Goal: Task Accomplishment & Management: Use online tool/utility

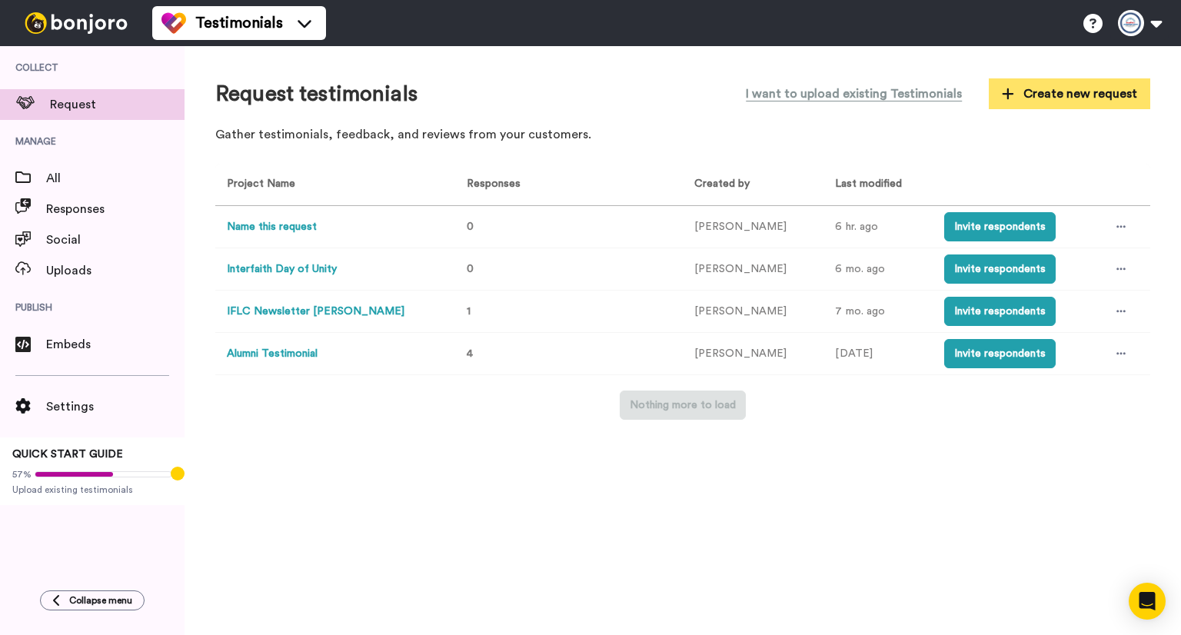
click at [1007, 105] on button "Create new request" at bounding box center [1070, 93] width 162 height 31
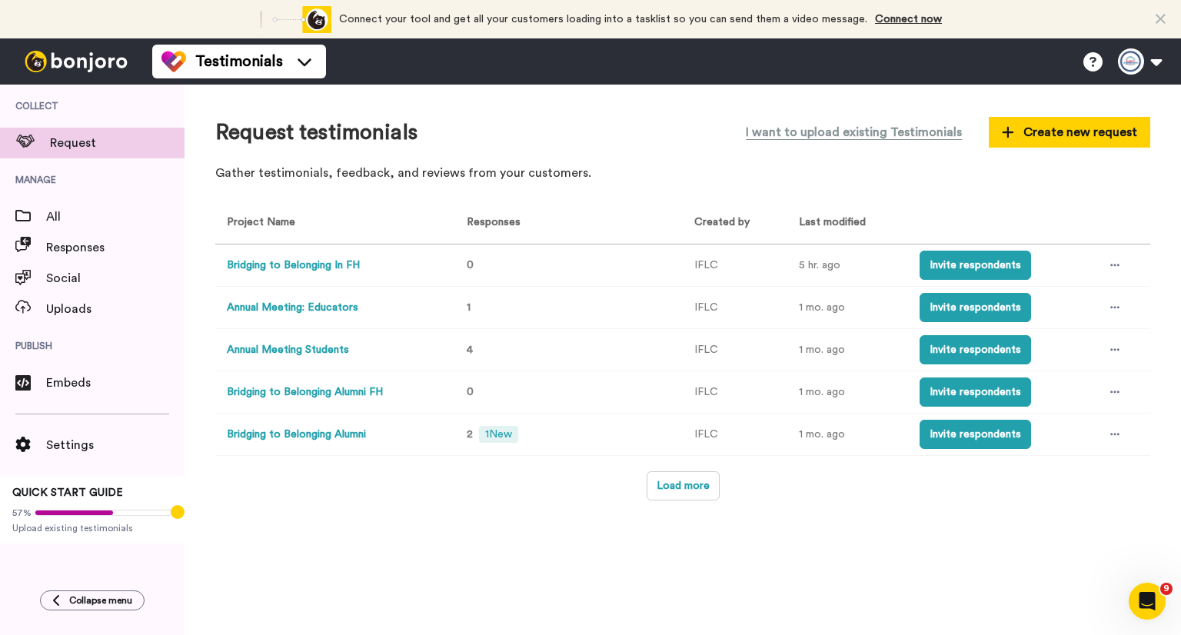
click at [321, 435] on button "Bridging to Belonging Alumni" at bounding box center [296, 435] width 139 height 16
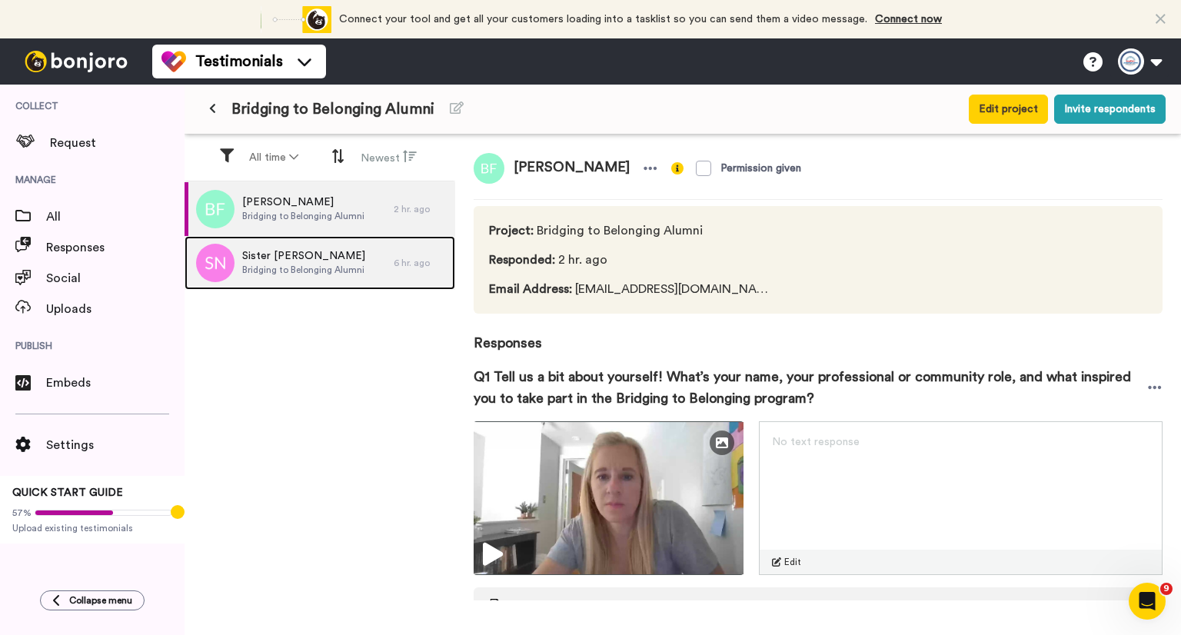
click at [306, 268] on span "Bridging to Belonging Alumni" at bounding box center [303, 270] width 123 height 12
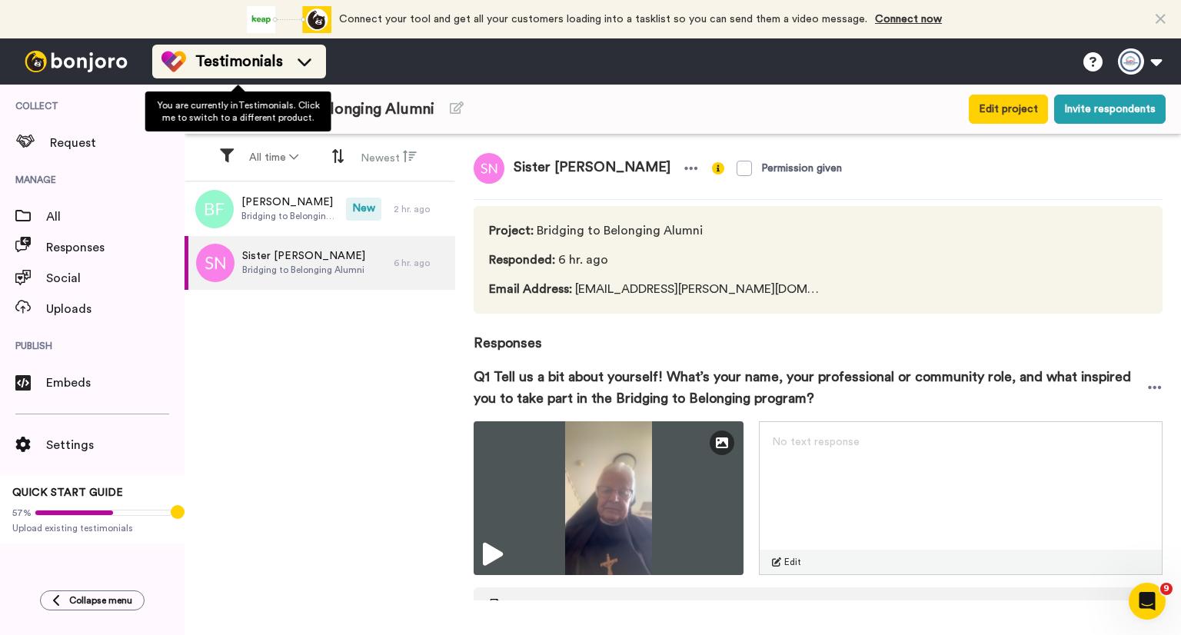
click at [244, 67] on span "Testimonials" at bounding box center [239, 62] width 88 height 22
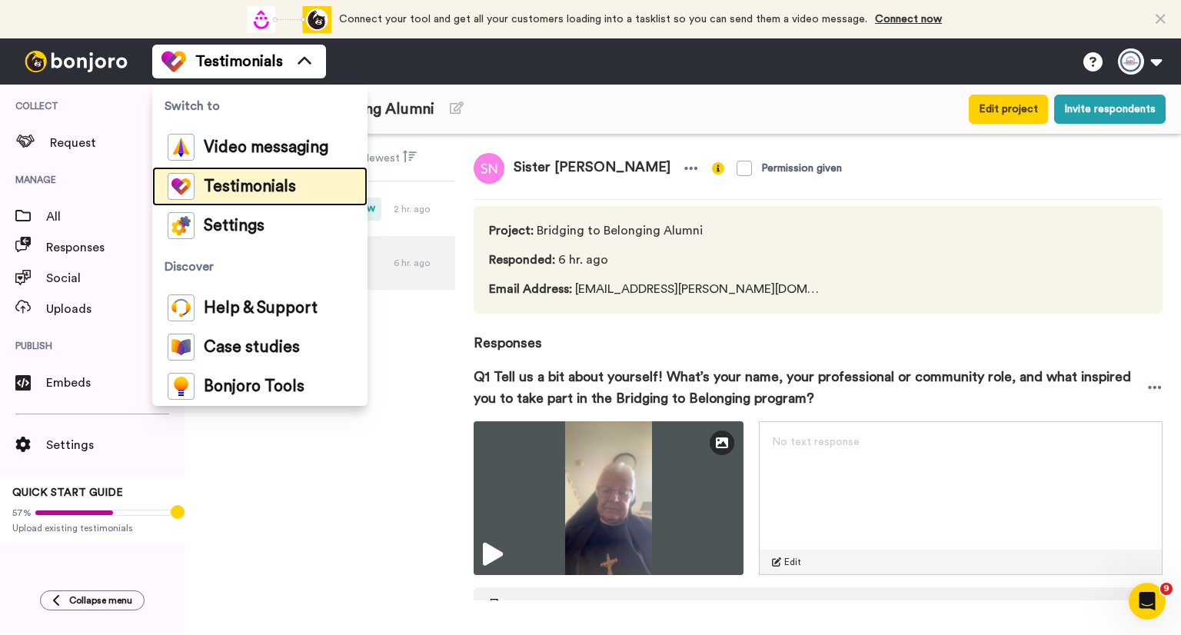
click at [257, 185] on span "Testimonials" at bounding box center [250, 186] width 92 height 15
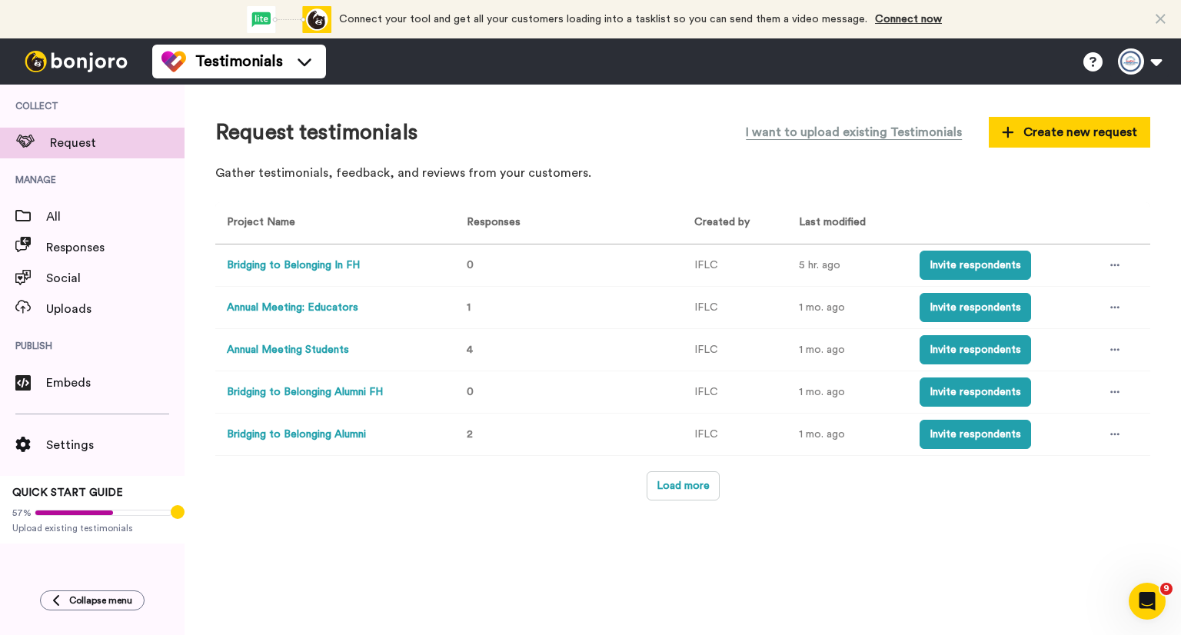
click at [322, 390] on button "Bridging to Belonging Alumni FH" at bounding box center [305, 393] width 156 height 16
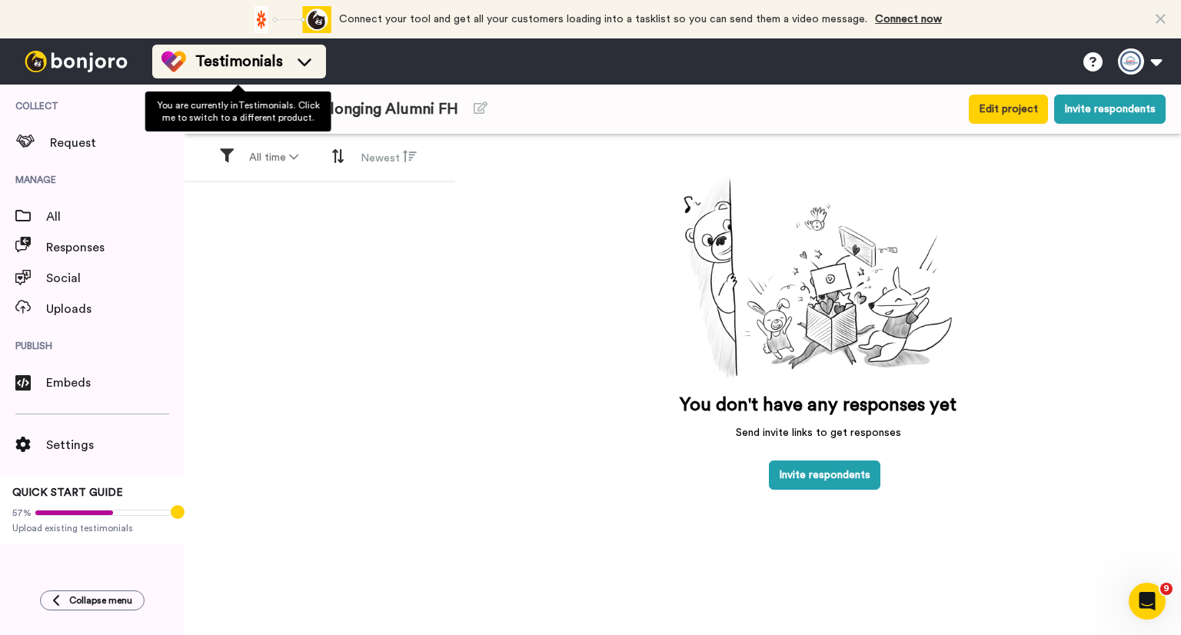
click at [252, 58] on span "Testimonials" at bounding box center [239, 62] width 88 height 22
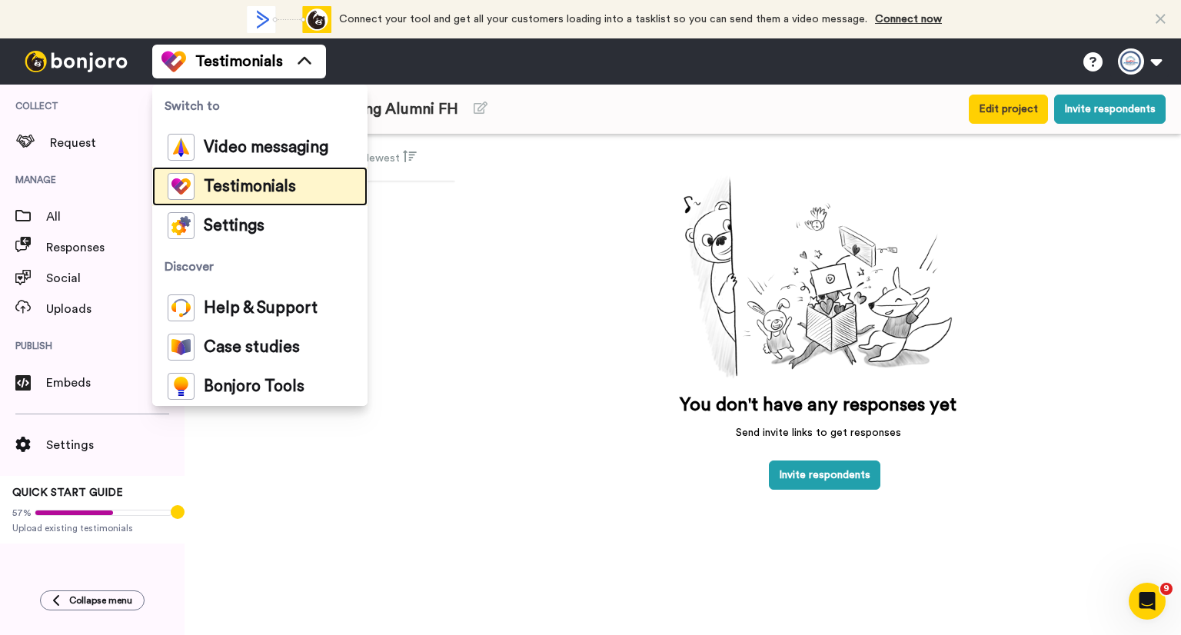
click at [258, 174] on div "Testimonials" at bounding box center [232, 186] width 128 height 27
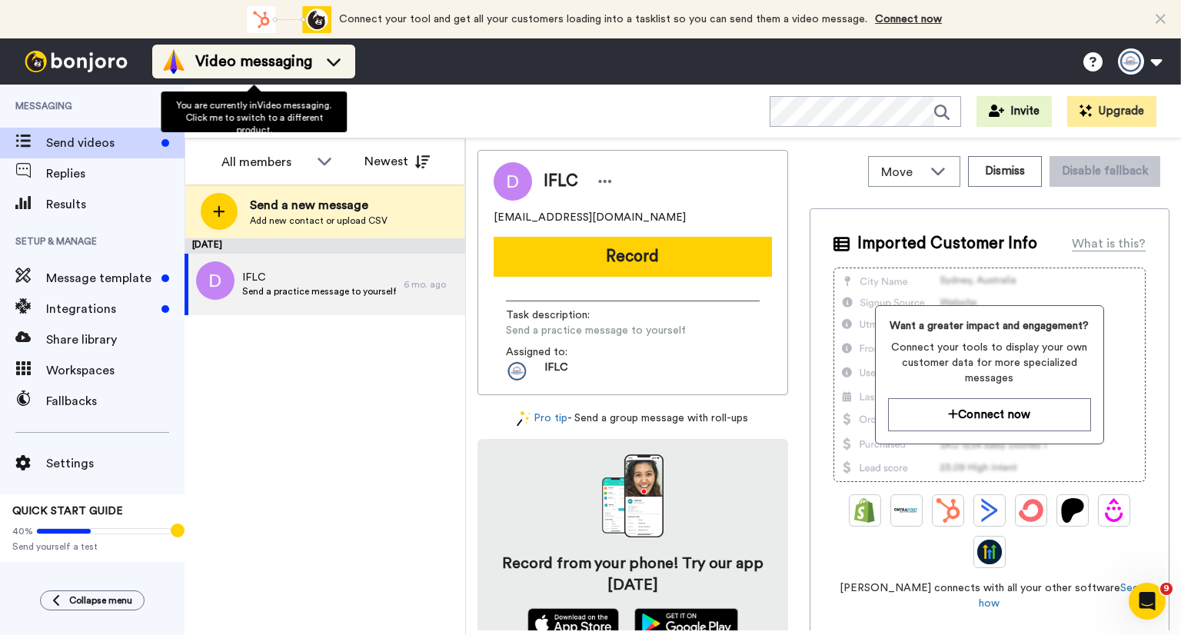
click at [266, 74] on li "Video messaging" at bounding box center [253, 62] width 203 height 34
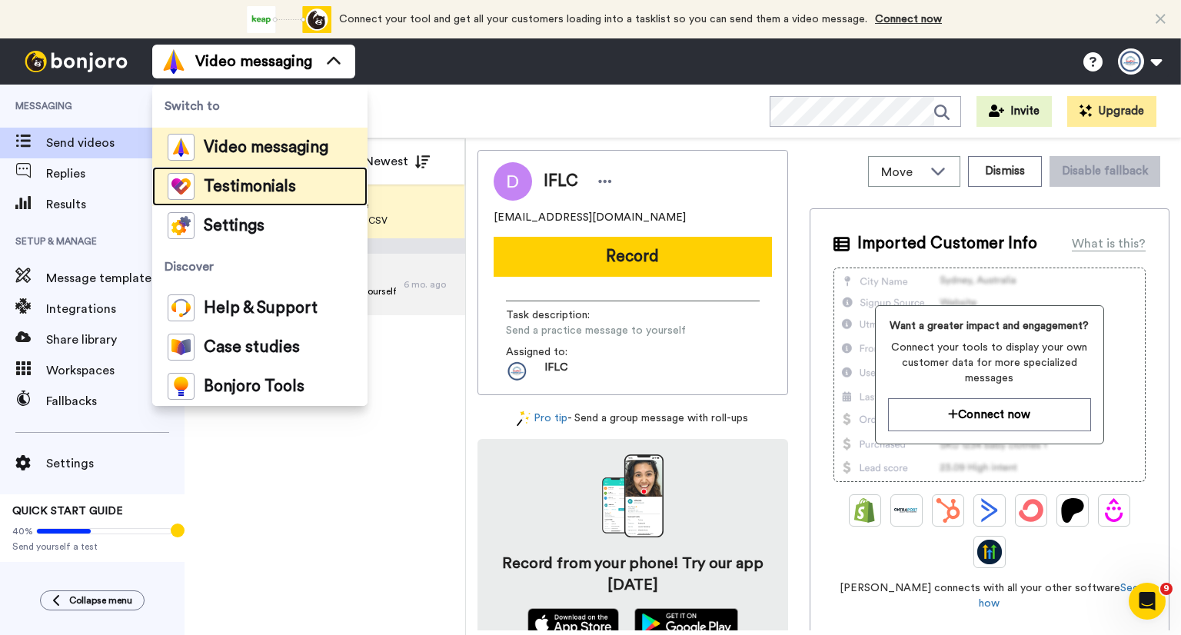
click at [274, 188] on span "Testimonials" at bounding box center [250, 186] width 92 height 15
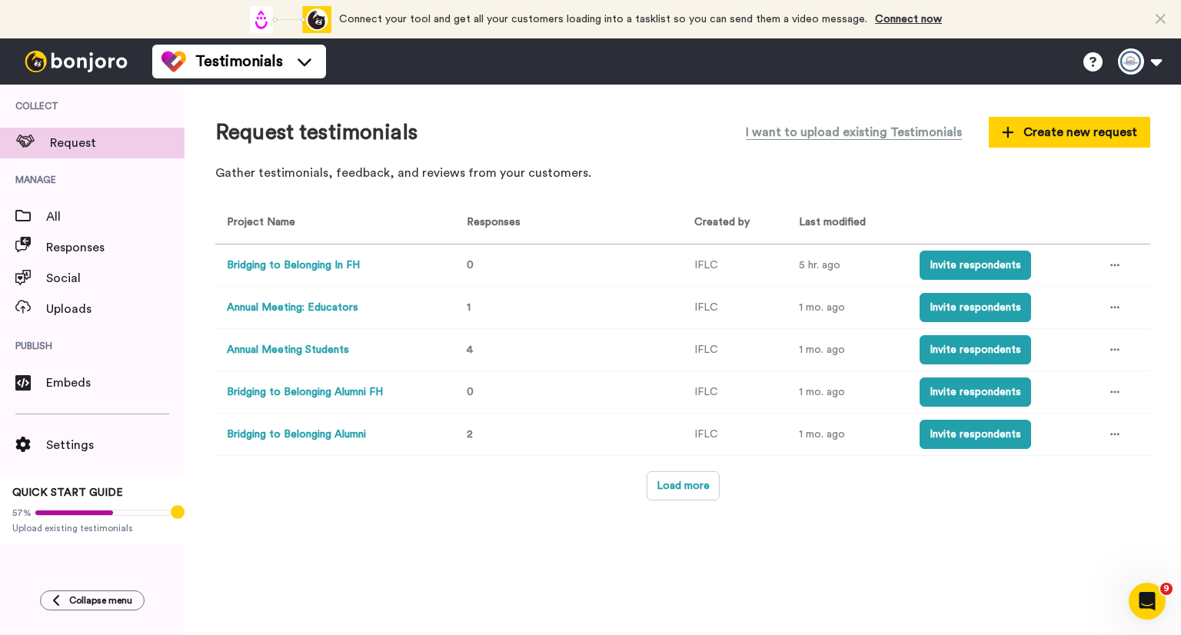
click at [308, 395] on button "Bridging to Belonging Alumni FH" at bounding box center [305, 393] width 156 height 16
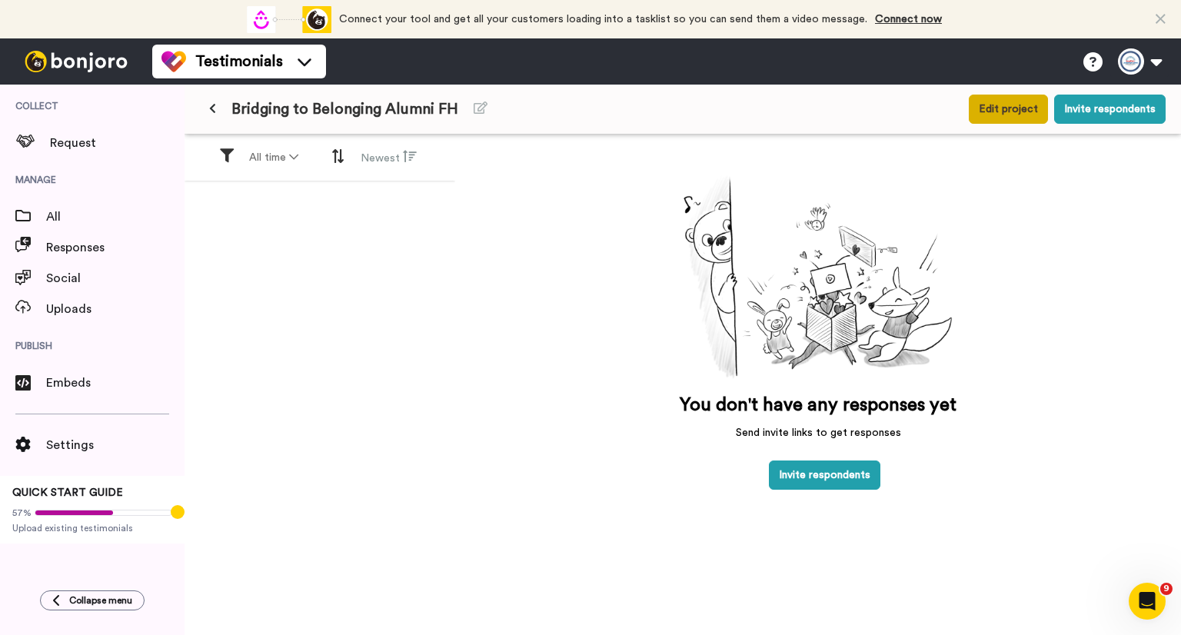
click at [1005, 112] on button "Edit project" at bounding box center [1008, 109] width 79 height 29
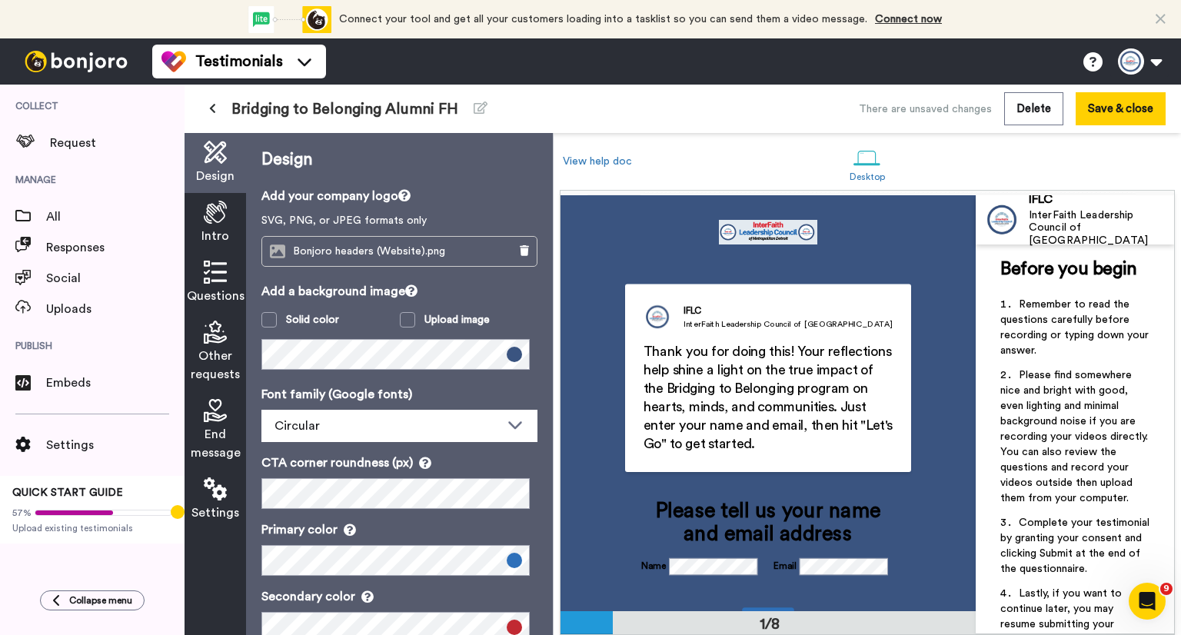
click at [212, 213] on icon at bounding box center [215, 212] width 23 height 23
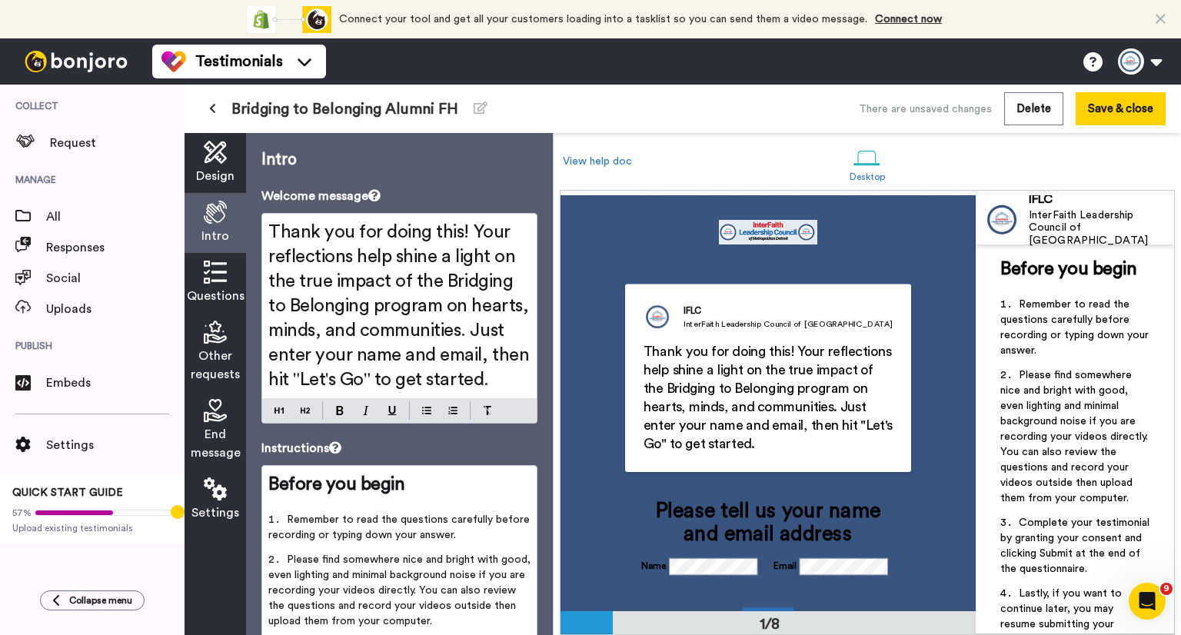
click at [796, 452] on h2 "Thank you for doing this! Your reflections help shine a light on the true impac…" at bounding box center [769, 398] width 250 height 111
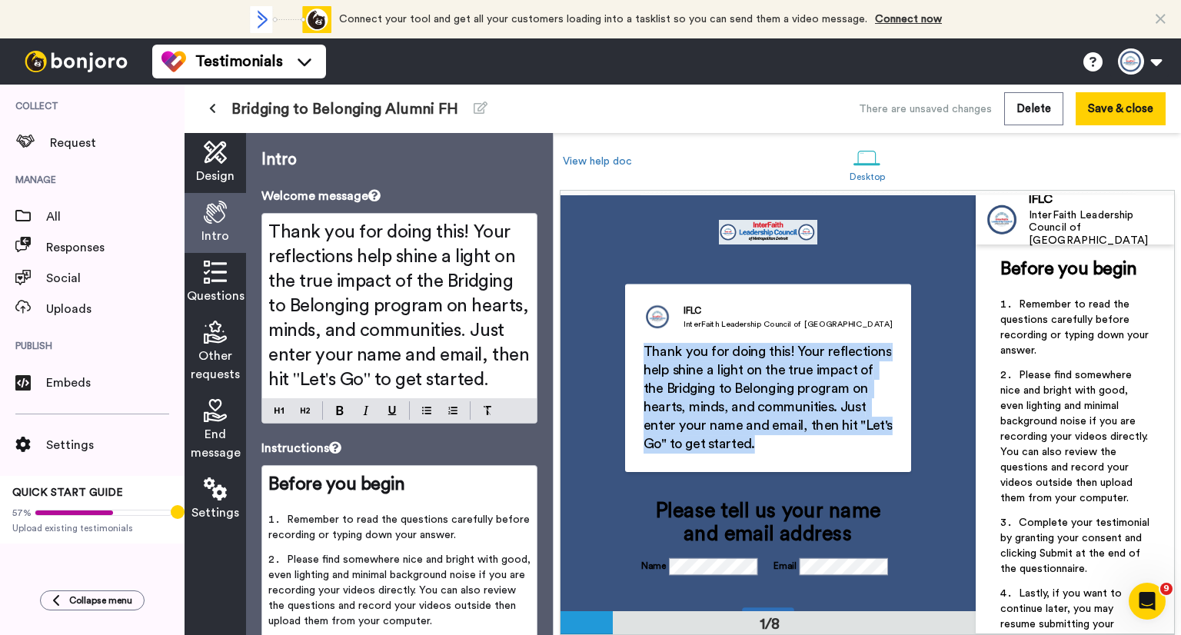
drag, startPoint x: 796, startPoint y: 446, endPoint x: 634, endPoint y: 348, distance: 189.4
click at [634, 348] on div "IFLC InterFaith Leadership Council of [GEOGRAPHIC_DATA] Thank you for doing thi…" at bounding box center [768, 379] width 287 height 188
copy span "Thank you for doing this! Your reflections help shine a light on the true impac…"
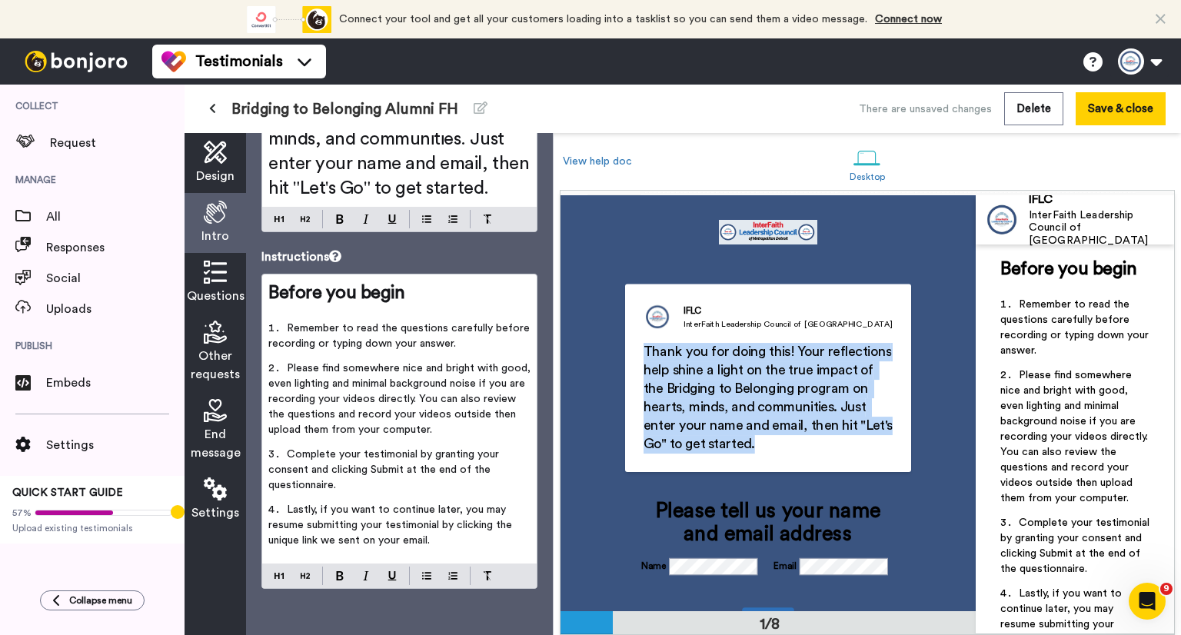
scroll to position [215, 0]
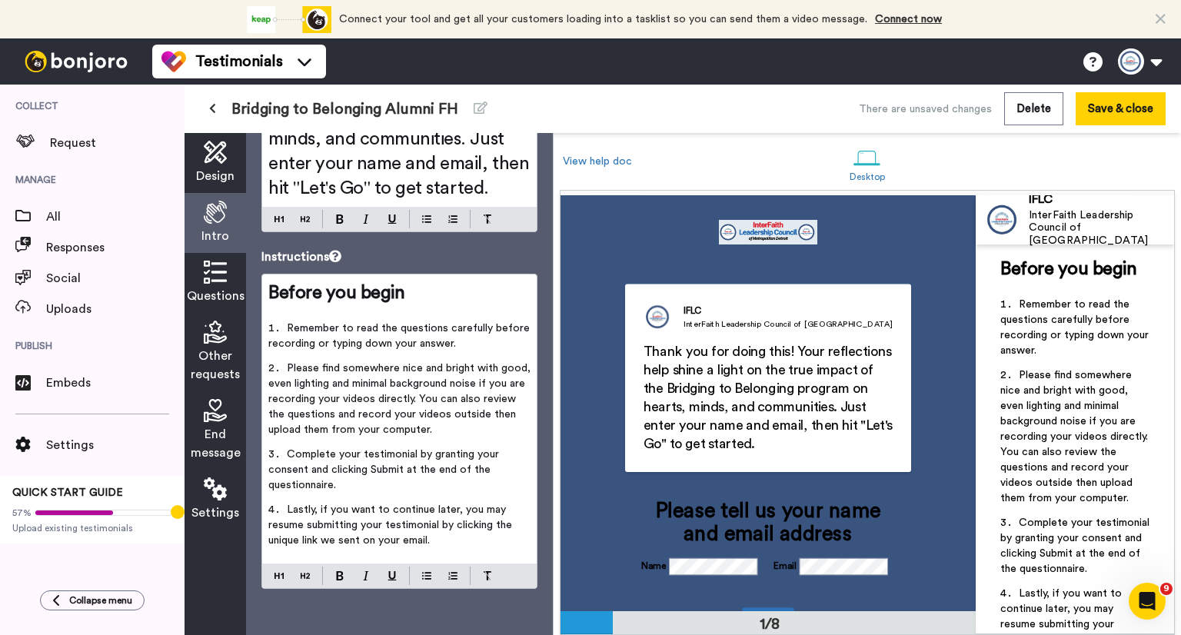
click at [215, 265] on icon at bounding box center [215, 272] width 23 height 23
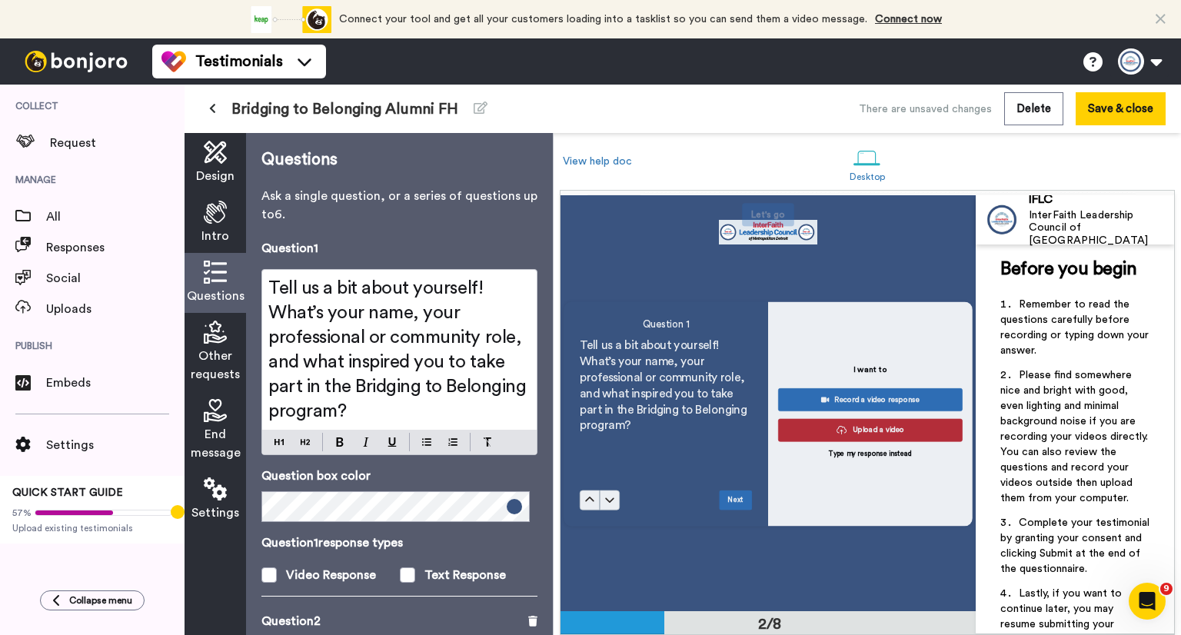
scroll to position [408, 0]
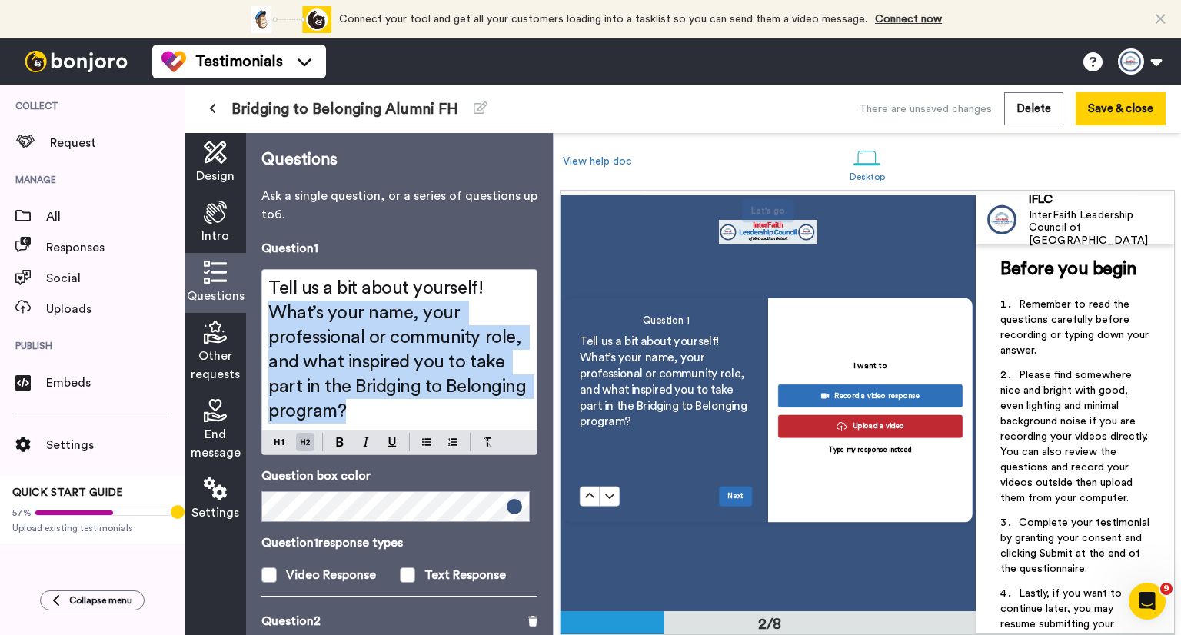
drag, startPoint x: 446, startPoint y: 411, endPoint x: 272, endPoint y: 294, distance: 210.1
click at [265, 302] on div "Tell us a bit about yourself! What’s your name, your professional or community …" at bounding box center [399, 350] width 275 height 160
click at [348, 302] on h2 "Tell us a bit about yourself! What’s your name, your professional or community …" at bounding box center [399, 350] width 262 height 148
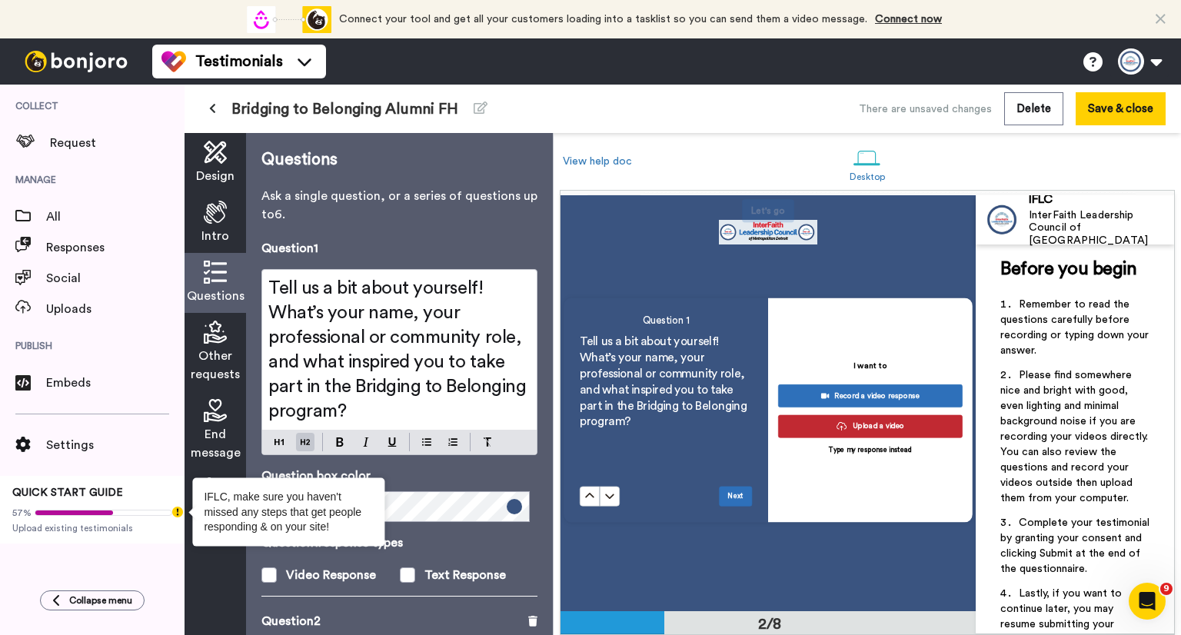
click at [216, 422] on icon at bounding box center [215, 410] width 23 height 23
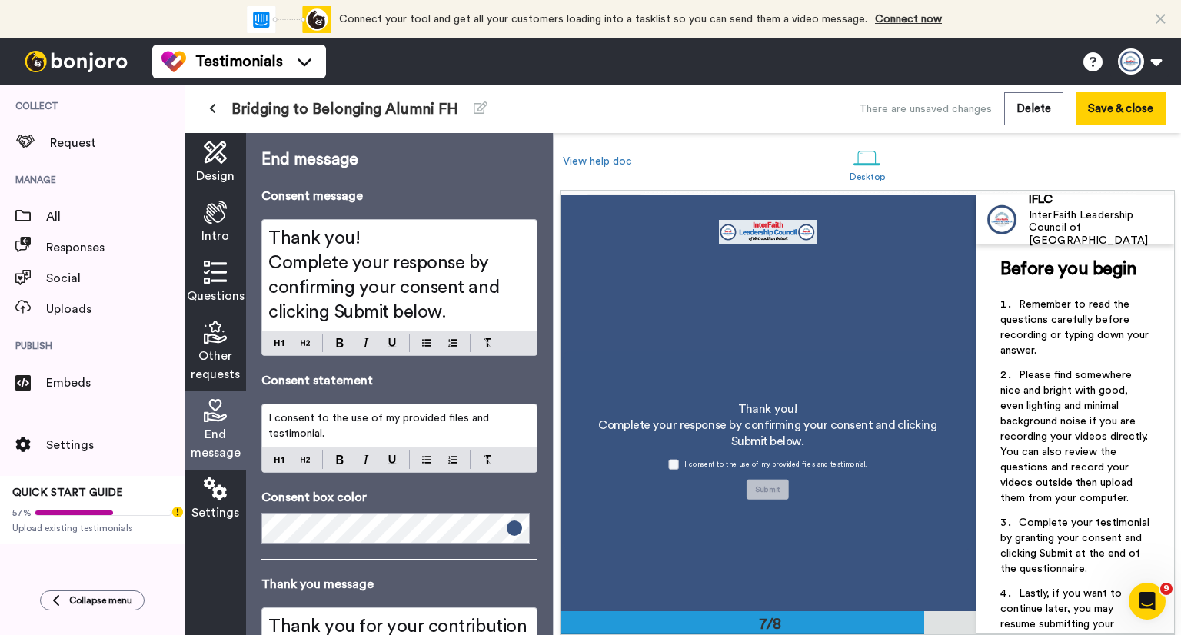
scroll to position [2448, 0]
drag, startPoint x: 465, startPoint y: 308, endPoint x: 454, endPoint y: 311, distance: 11.8
click at [454, 311] on h2 "Complete your response by confirming your consent and clicking Submit below." at bounding box center [399, 288] width 262 height 74
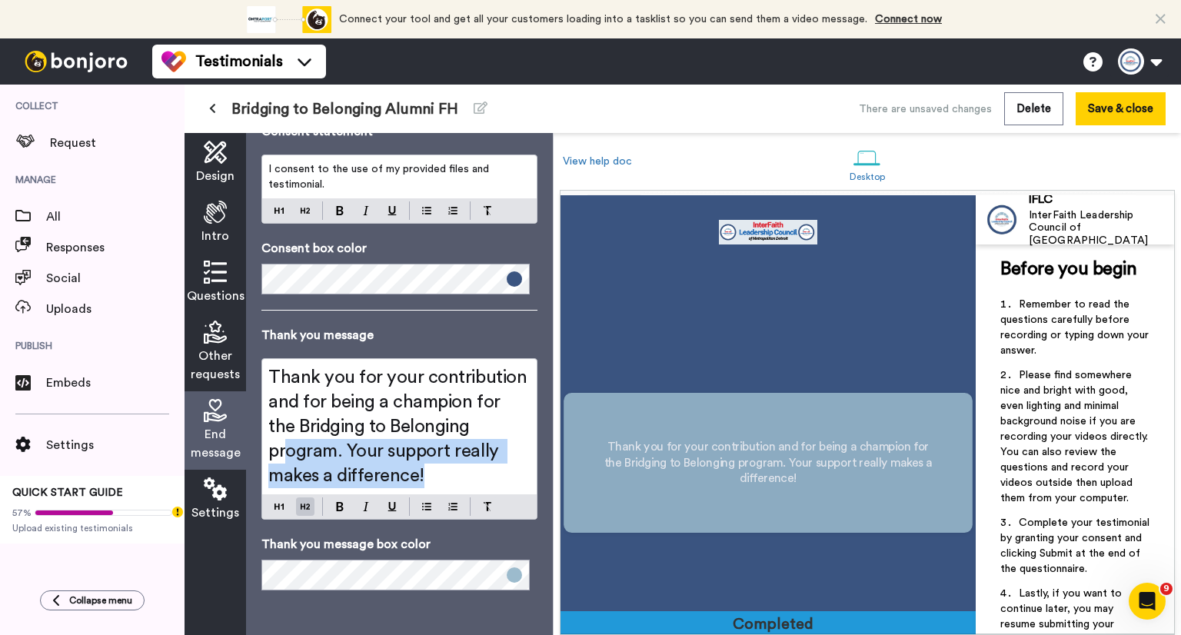
scroll to position [2854, 0]
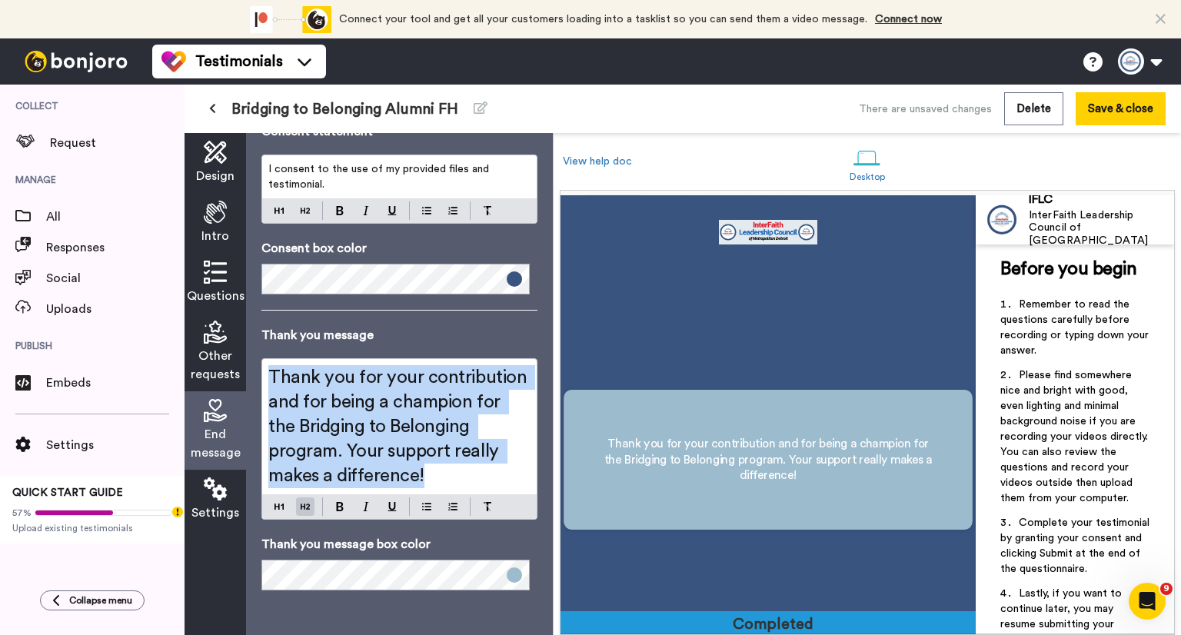
drag, startPoint x: 437, startPoint y: 483, endPoint x: 265, endPoint y: 371, distance: 205.7
click at [265, 371] on div "Thank you for your contribution and for being a champion for the Bridging to Be…" at bounding box center [399, 426] width 275 height 135
copy span "Thank you for your contribution and for being a champion for the Bridging to Be…"
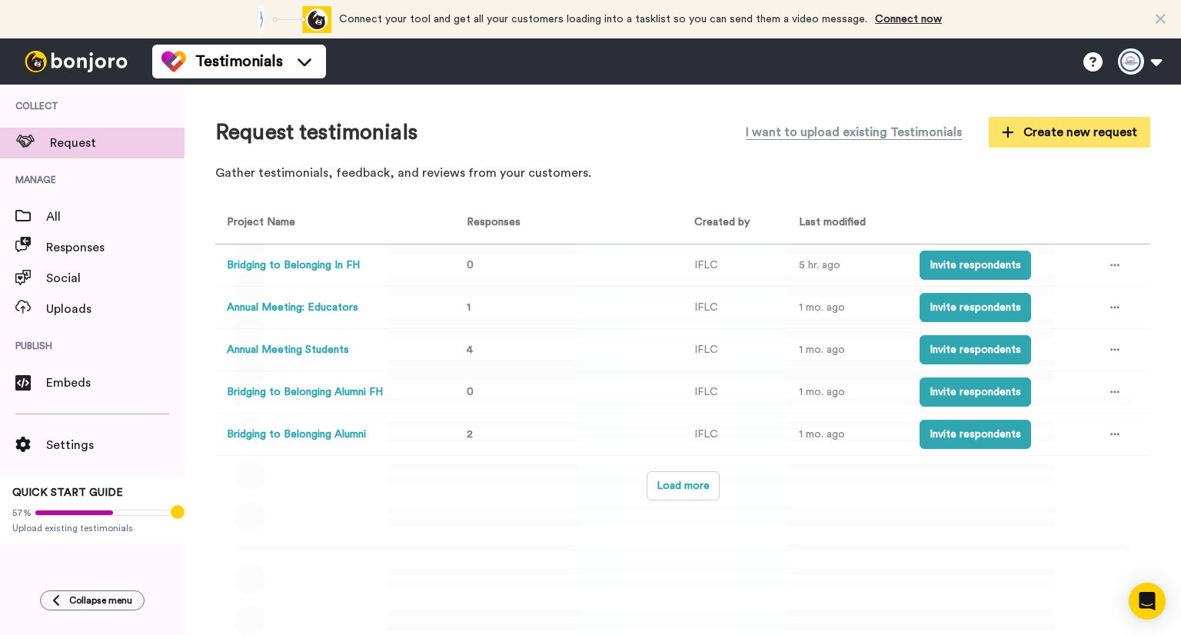
click at [991, 127] on button "Create new request" at bounding box center [1070, 132] width 162 height 31
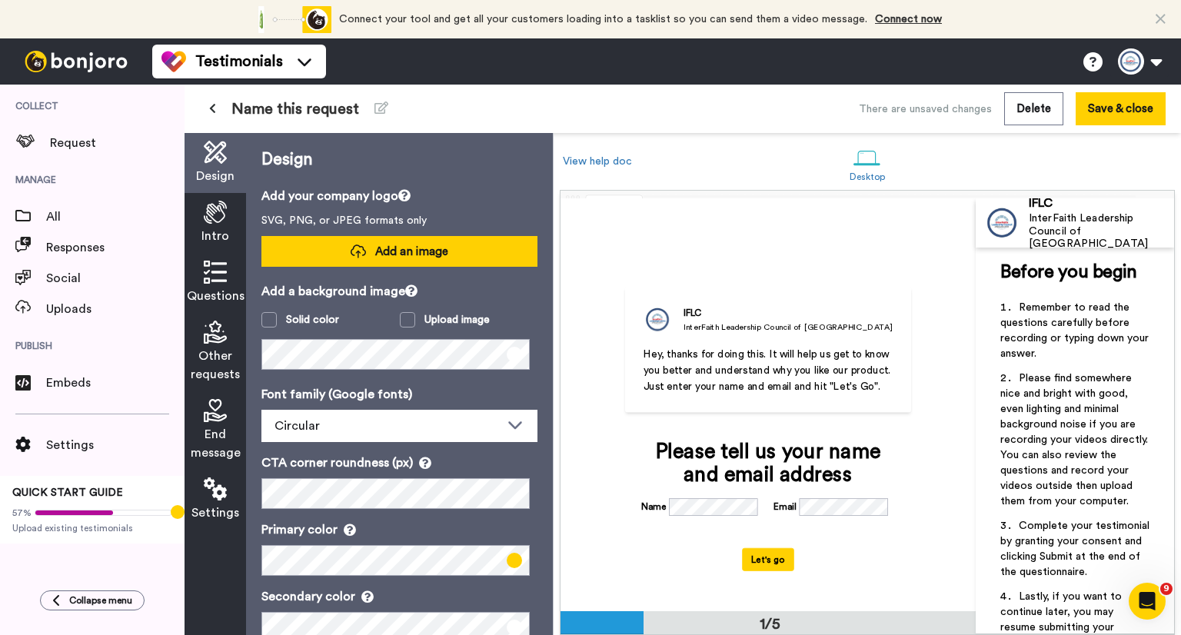
click at [412, 238] on button "Add an image" at bounding box center [400, 251] width 276 height 31
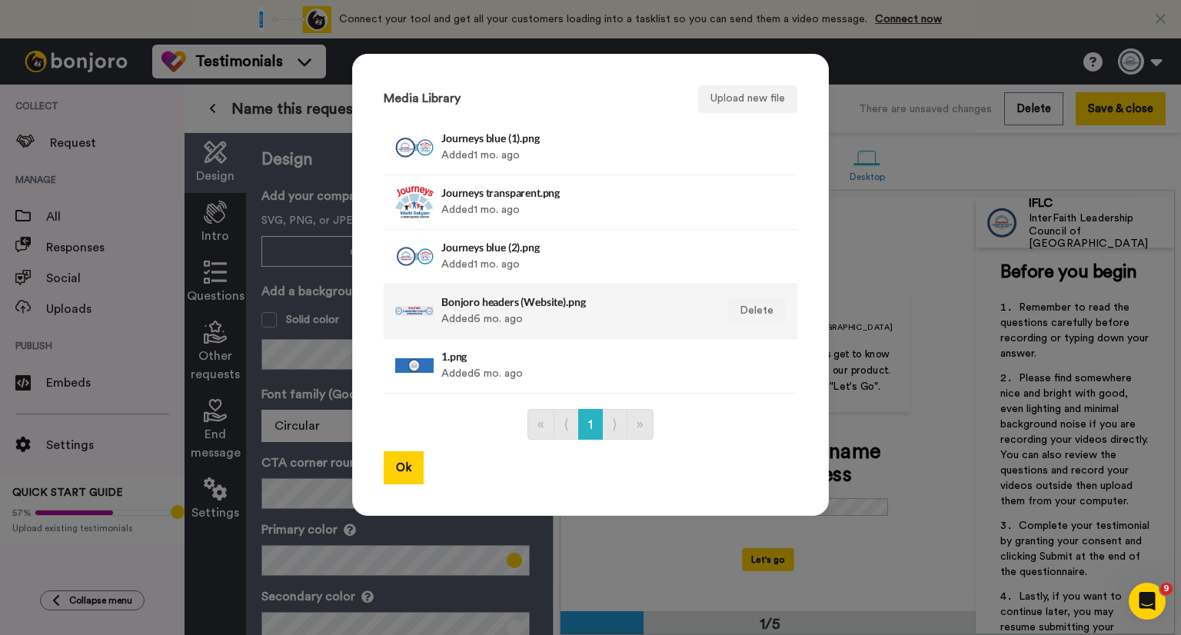
click at [476, 309] on div "Bonjoro headers (Website).png Added 6 mo. ago" at bounding box center [574, 311] width 265 height 38
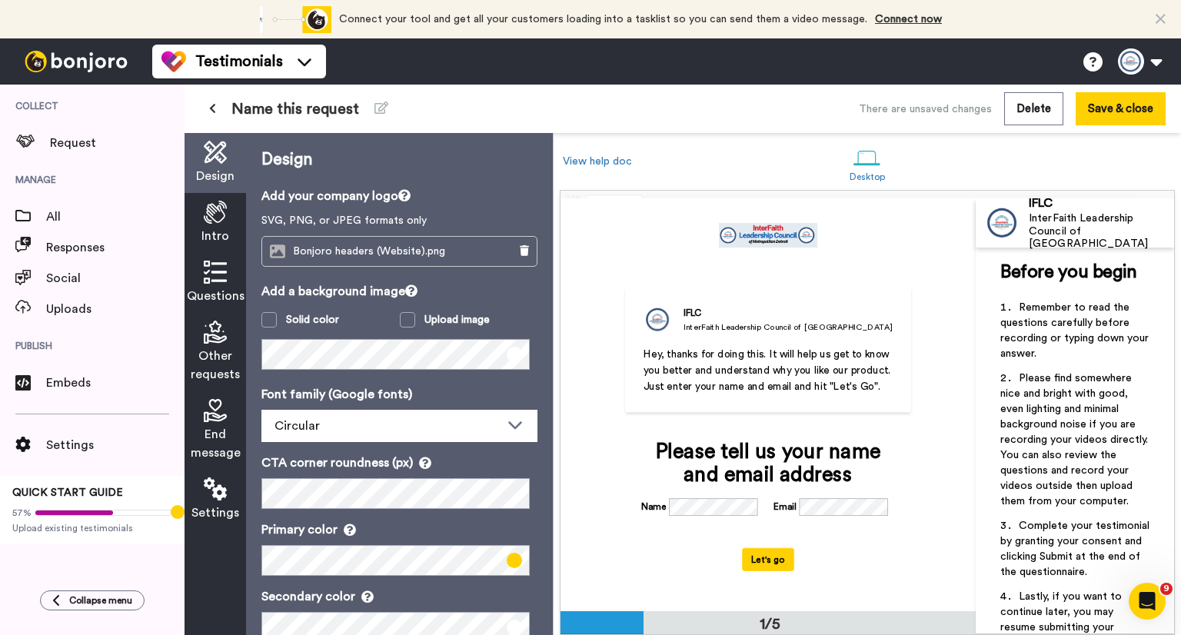
click at [213, 235] on span "Intro" at bounding box center [216, 236] width 28 height 18
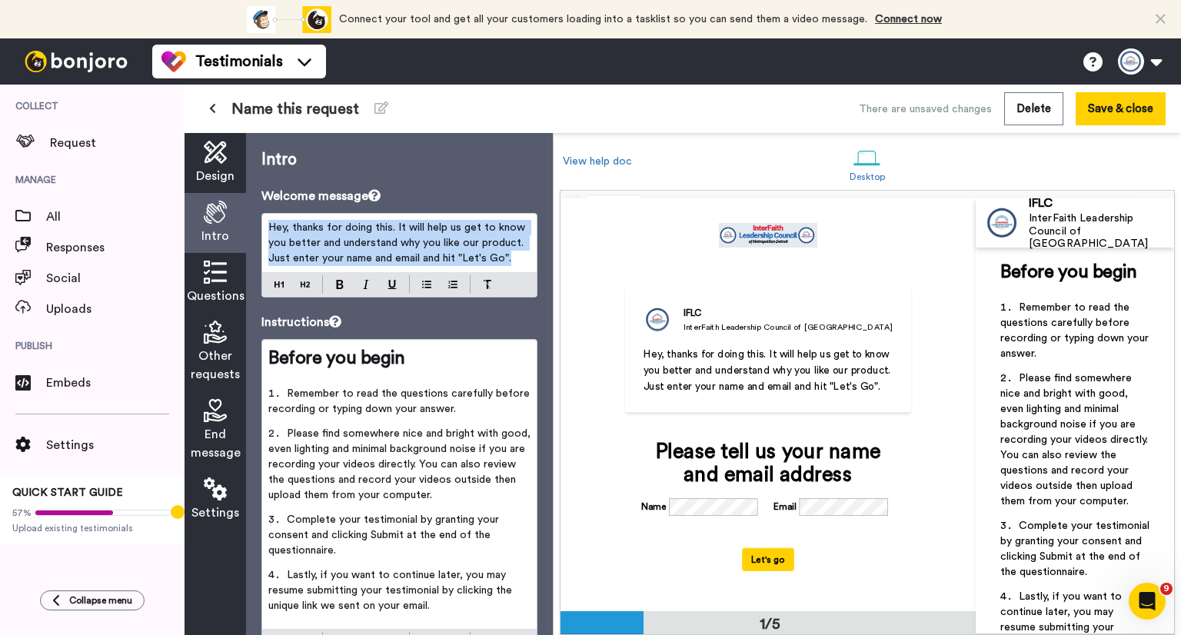
drag, startPoint x: 515, startPoint y: 262, endPoint x: 258, endPoint y: 228, distance: 259.1
click at [258, 228] on div "Intro Welcome message Hey, thanks for doing this. It will help us get to know y…" at bounding box center [399, 384] width 307 height 502
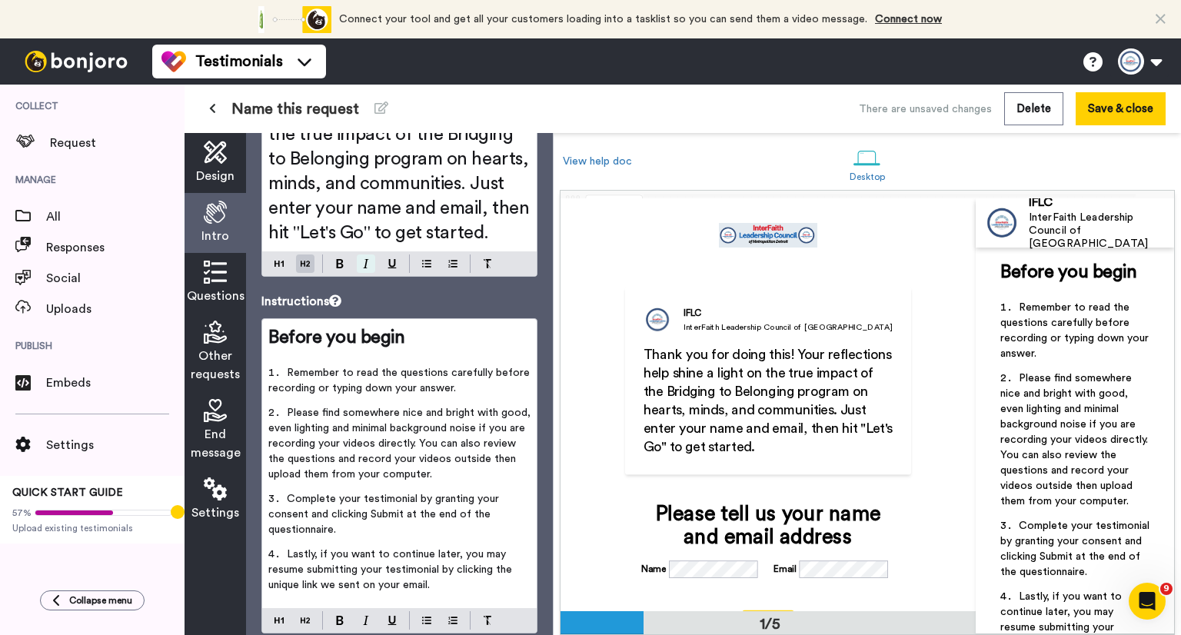
scroll to position [154, 0]
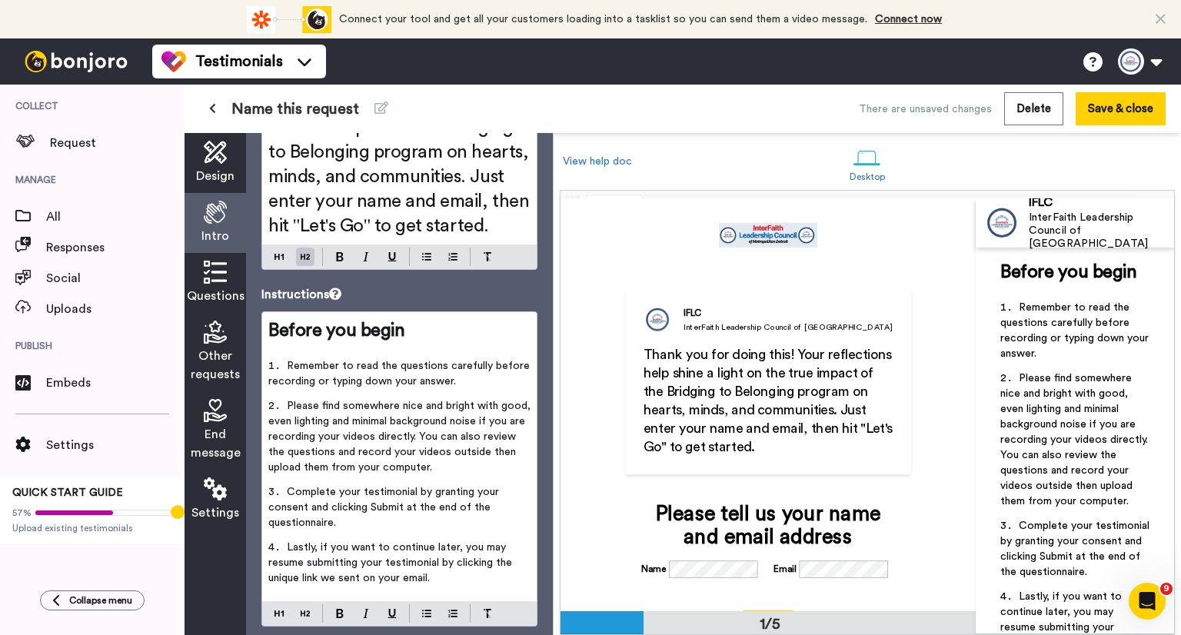
click at [208, 287] on span "Questions" at bounding box center [216, 296] width 58 height 18
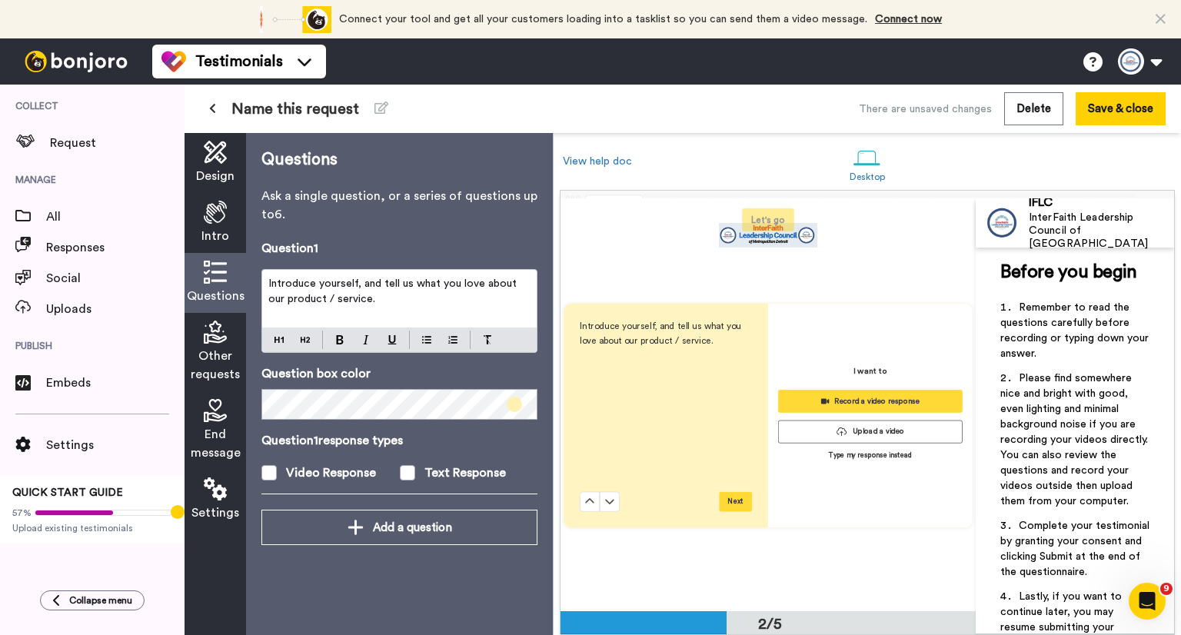
scroll to position [405, 0]
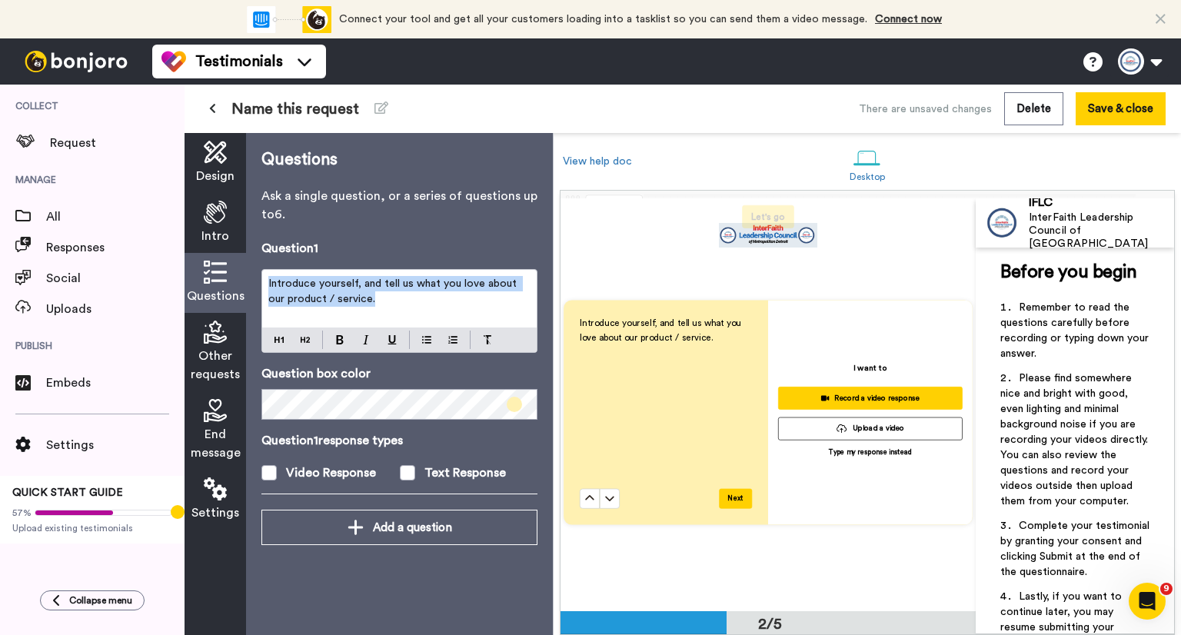
drag, startPoint x: 359, startPoint y: 297, endPoint x: 262, endPoint y: 281, distance: 99.0
click at [262, 281] on div "Introduce yourself, and tell us what you love about our product / service." at bounding box center [400, 311] width 276 height 84
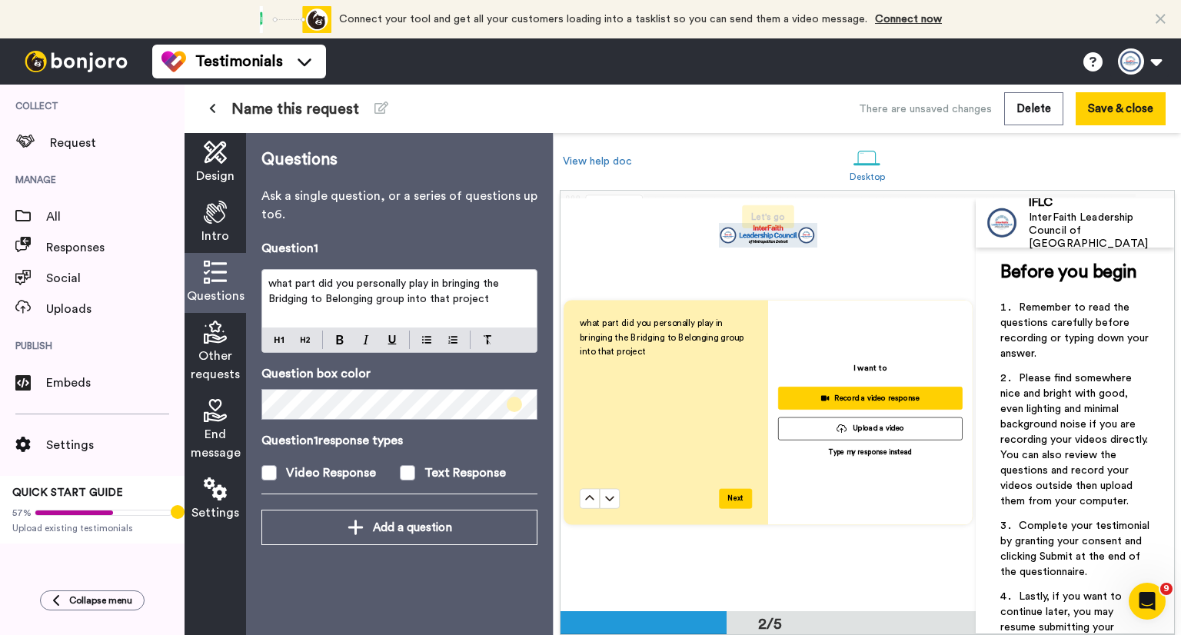
click at [278, 287] on span "what part did you personally play in bringing the Bridging to Belonging group i…" at bounding box center [385, 291] width 234 height 26
click at [318, 285] on span "What part did you personally play in bringing the Bridging to Belonging group i…" at bounding box center [386, 291] width 236 height 26
click at [298, 339] on div "What role did you personally play in bringing the Bridging to Belonging group i…" at bounding box center [400, 311] width 276 height 84
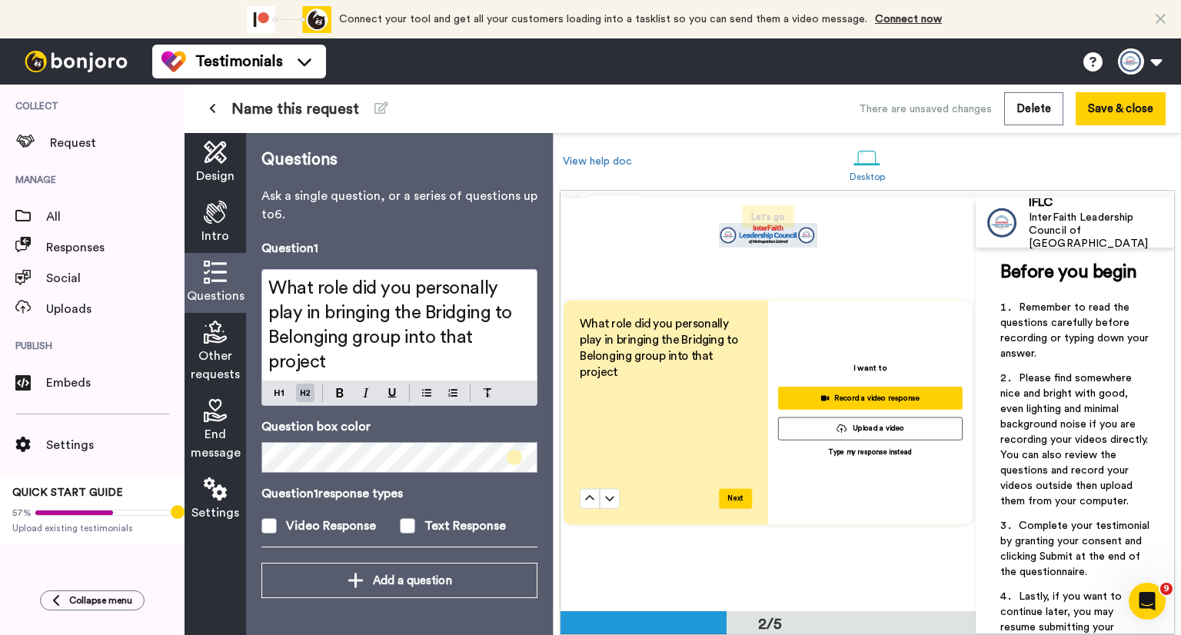
click at [329, 372] on h2 "What role did you personally play in bringing the Bridging to Belonging group i…" at bounding box center [399, 325] width 262 height 98
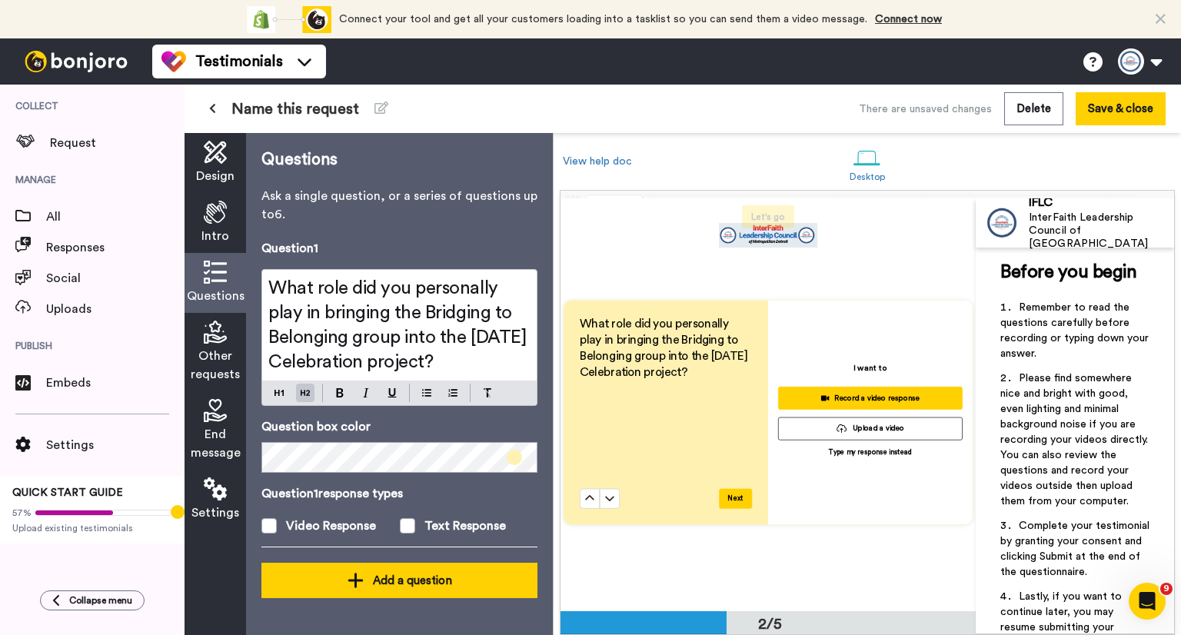
click at [398, 582] on div "Add a question" at bounding box center [400, 581] width 252 height 18
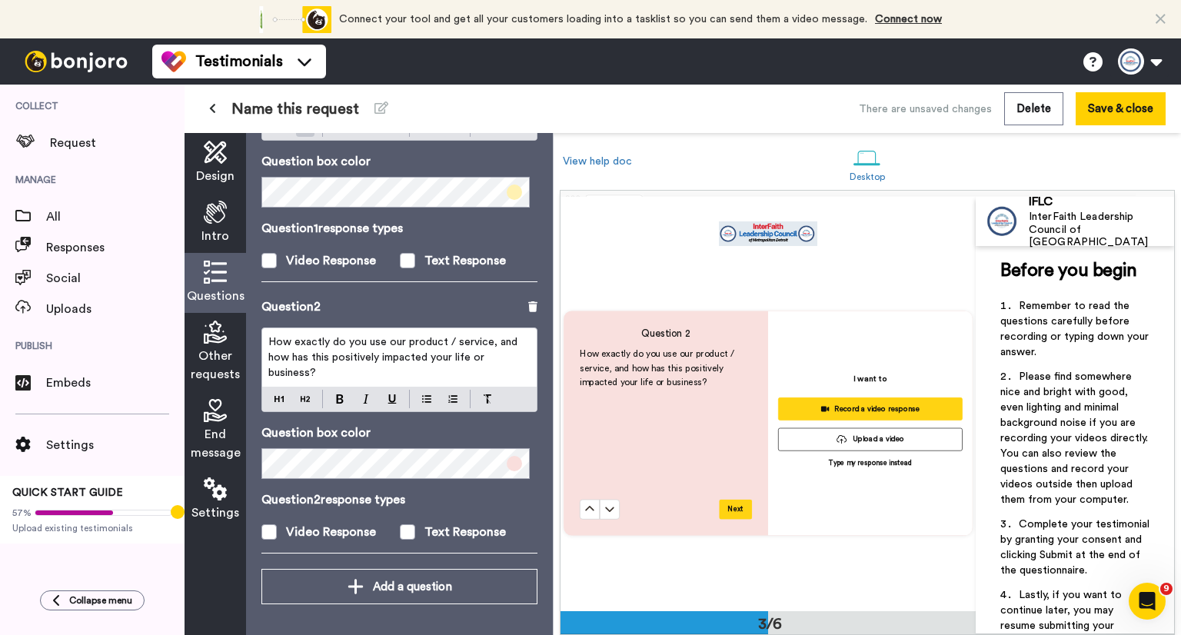
scroll to position [811, 0]
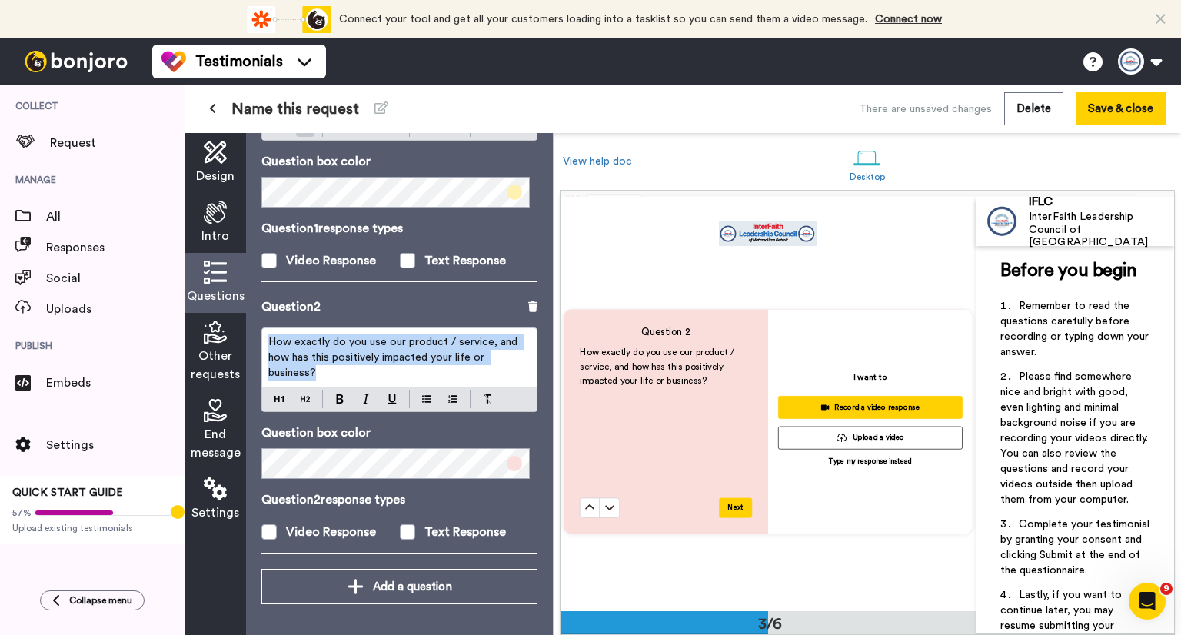
drag, startPoint x: 324, startPoint y: 371, endPoint x: 263, endPoint y: 342, distance: 67.1
click at [263, 342] on div "How exactly do you use our product / service, and how has this positively impac…" at bounding box center [399, 357] width 275 height 58
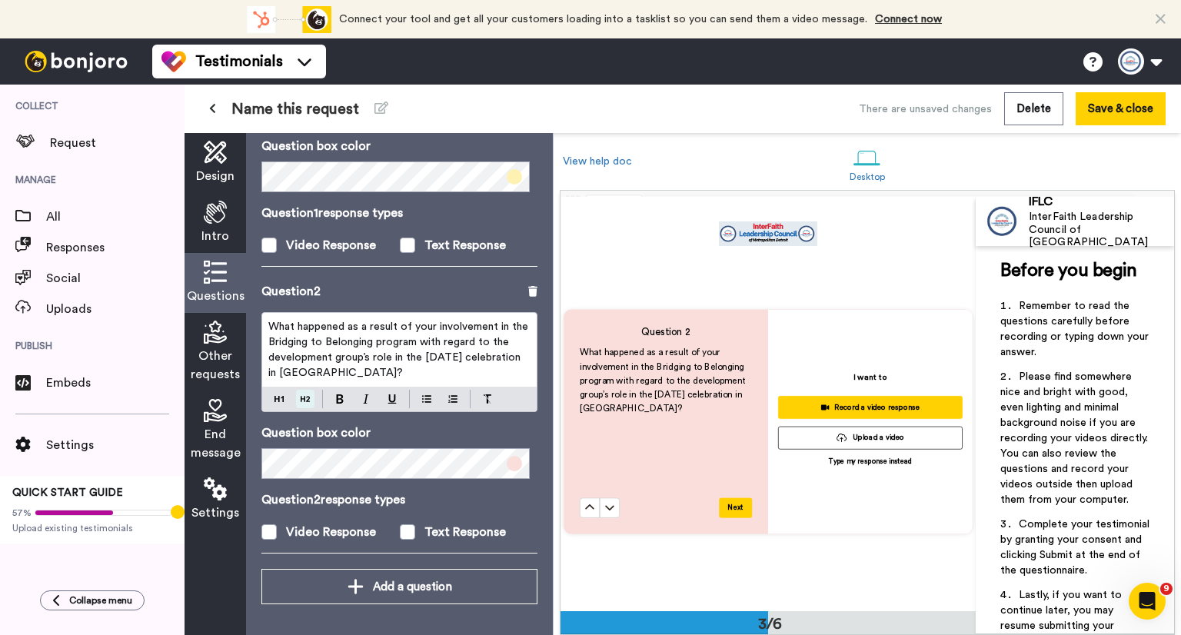
click at [302, 412] on div "What happened as a result of your involvement in the Bridging to Belonging prog…" at bounding box center [400, 362] width 276 height 100
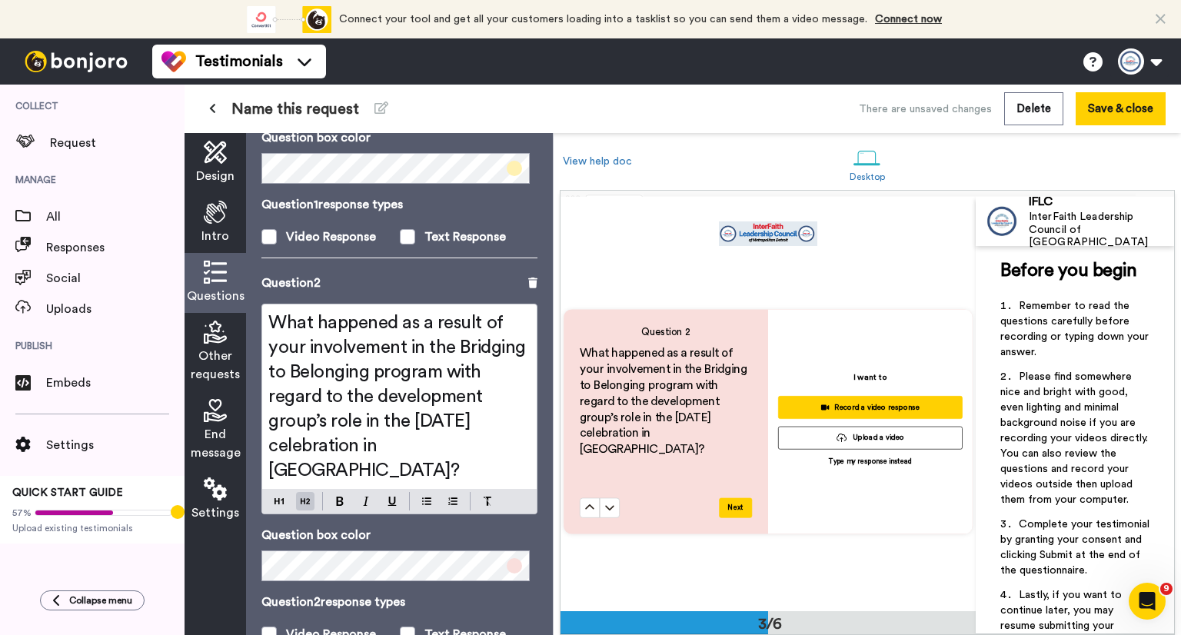
click at [218, 358] on span "Other requests" at bounding box center [215, 365] width 49 height 37
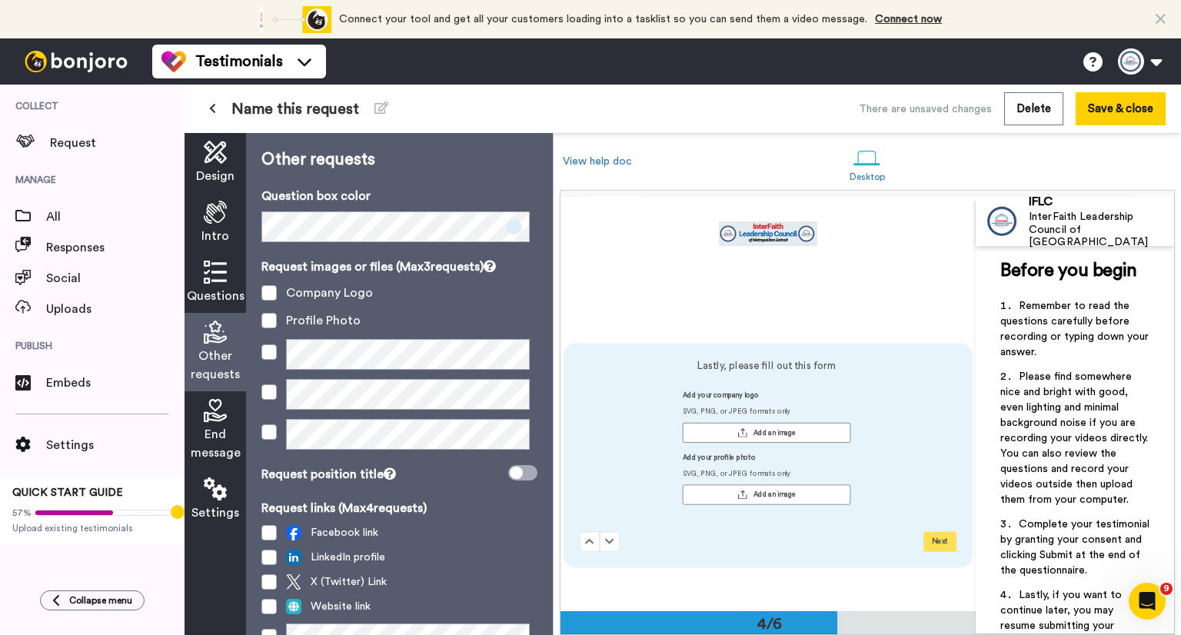
scroll to position [1218, 0]
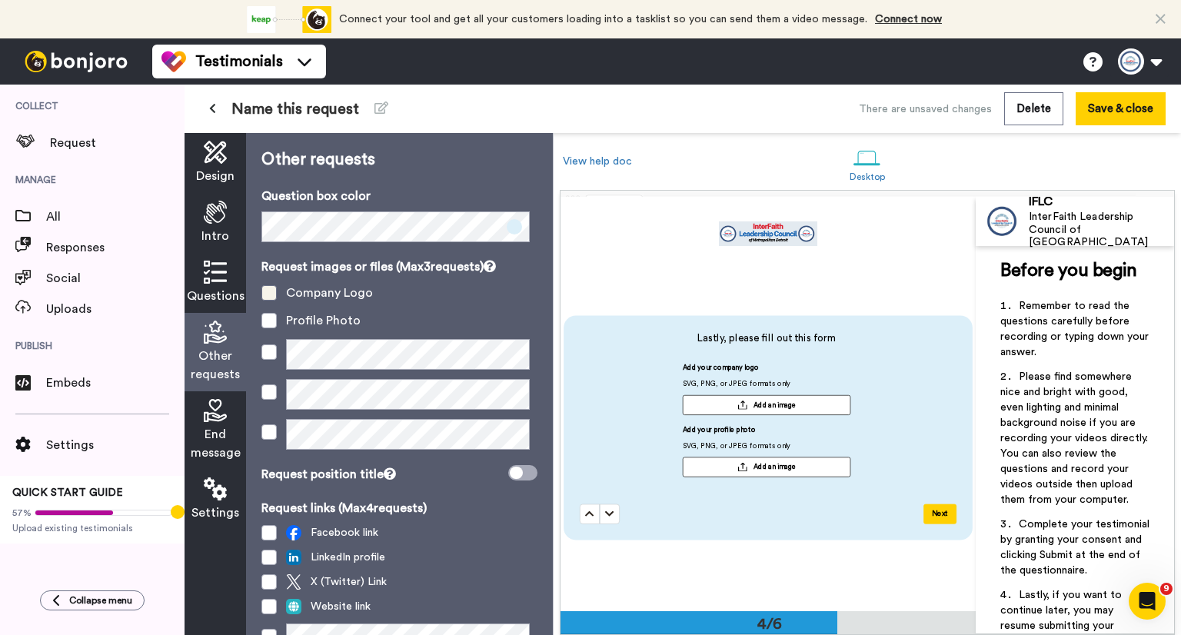
click at [263, 296] on span at bounding box center [269, 292] width 15 height 15
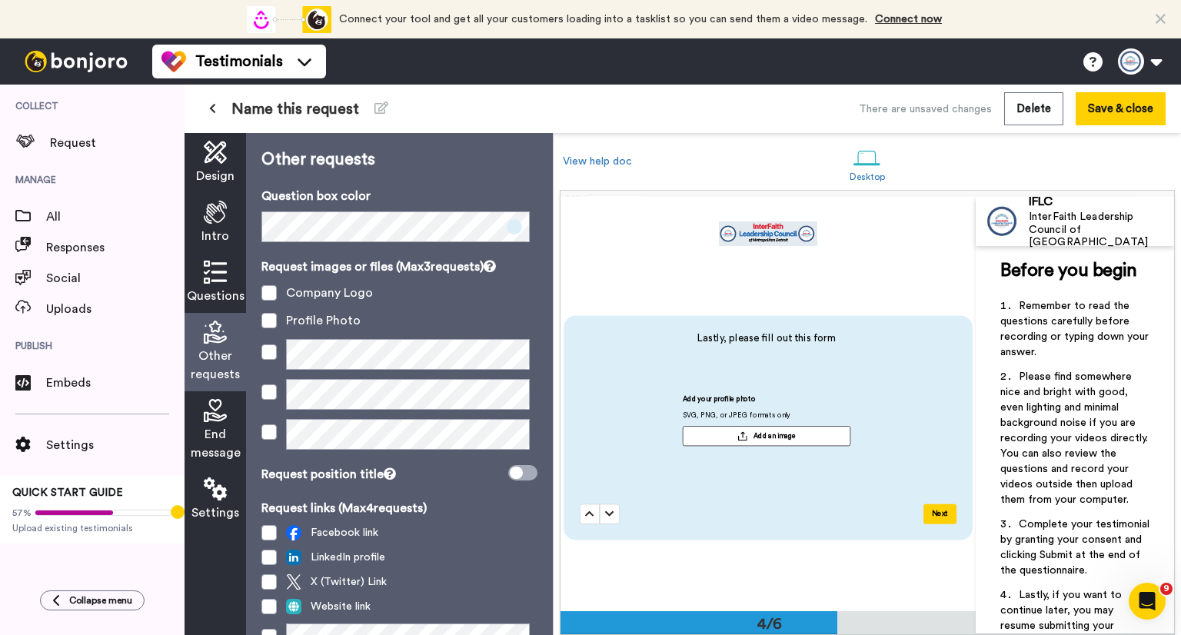
click at [215, 416] on icon at bounding box center [215, 410] width 23 height 23
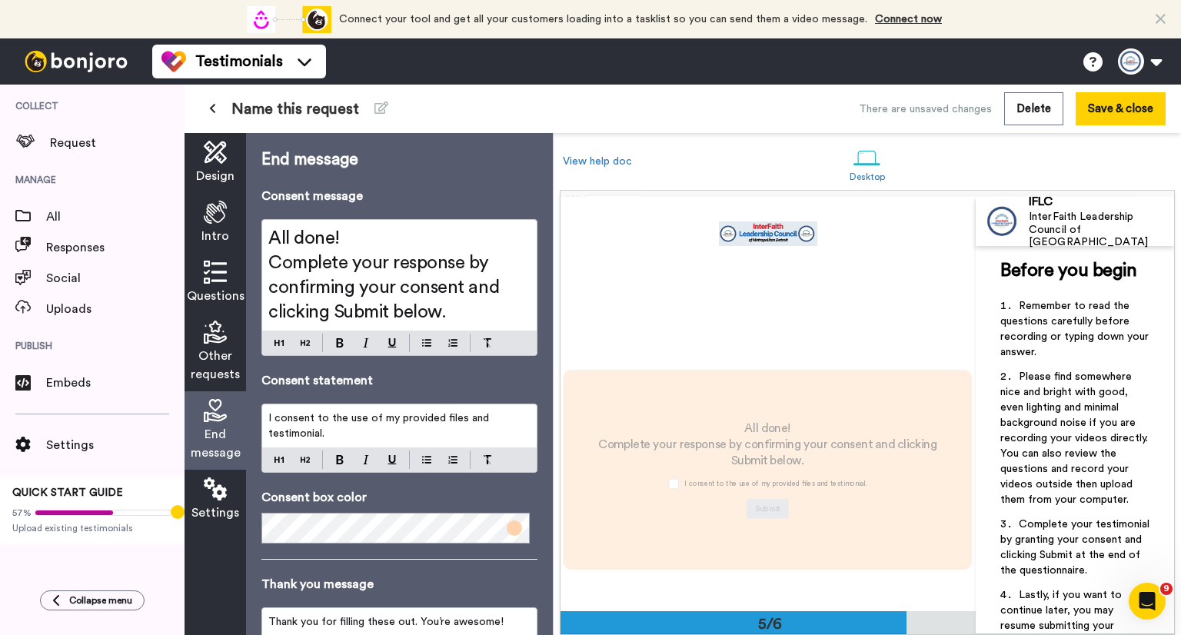
scroll to position [1625, 0]
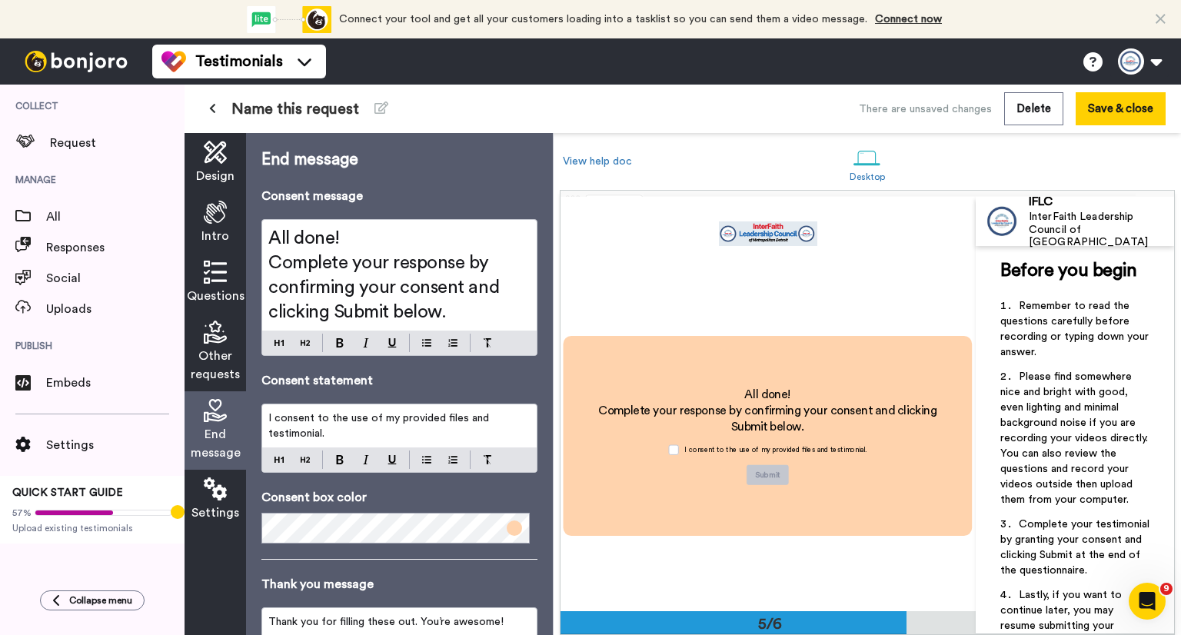
click at [215, 233] on span "Intro" at bounding box center [216, 236] width 28 height 18
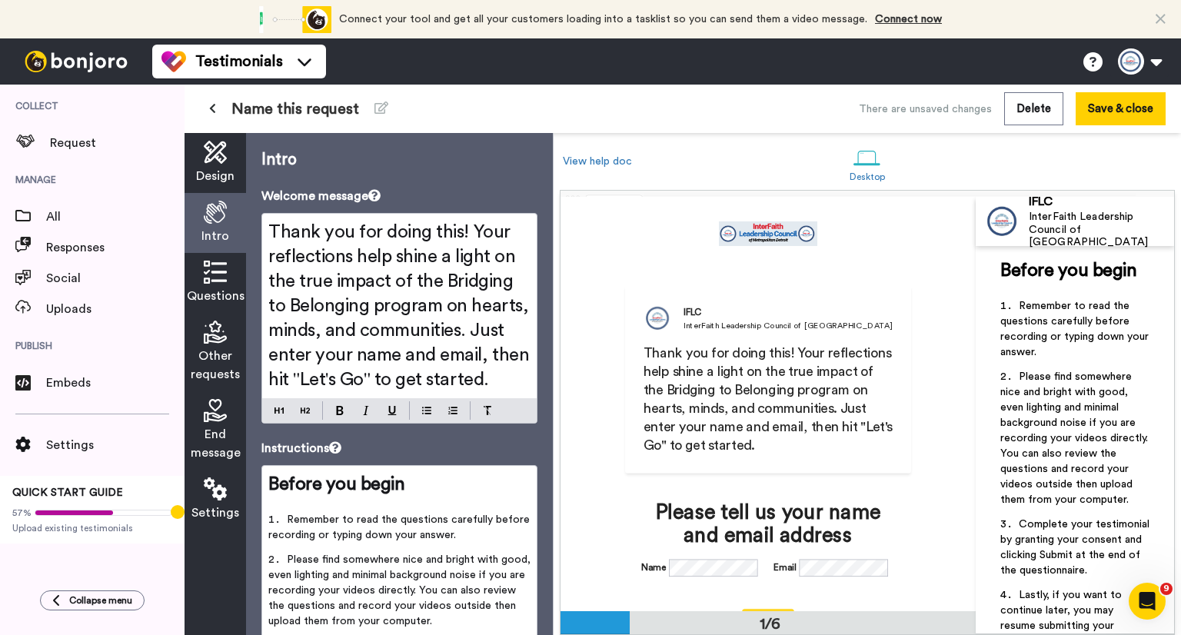
scroll to position [0, 0]
click at [220, 159] on icon at bounding box center [215, 152] width 23 height 23
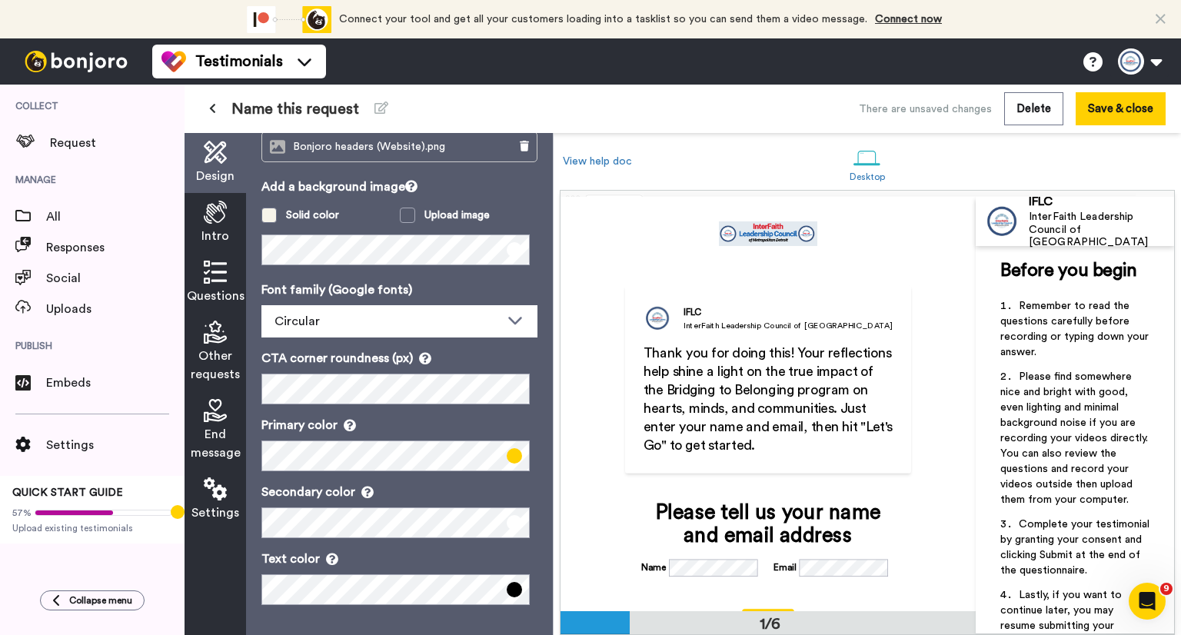
scroll to position [105, 0]
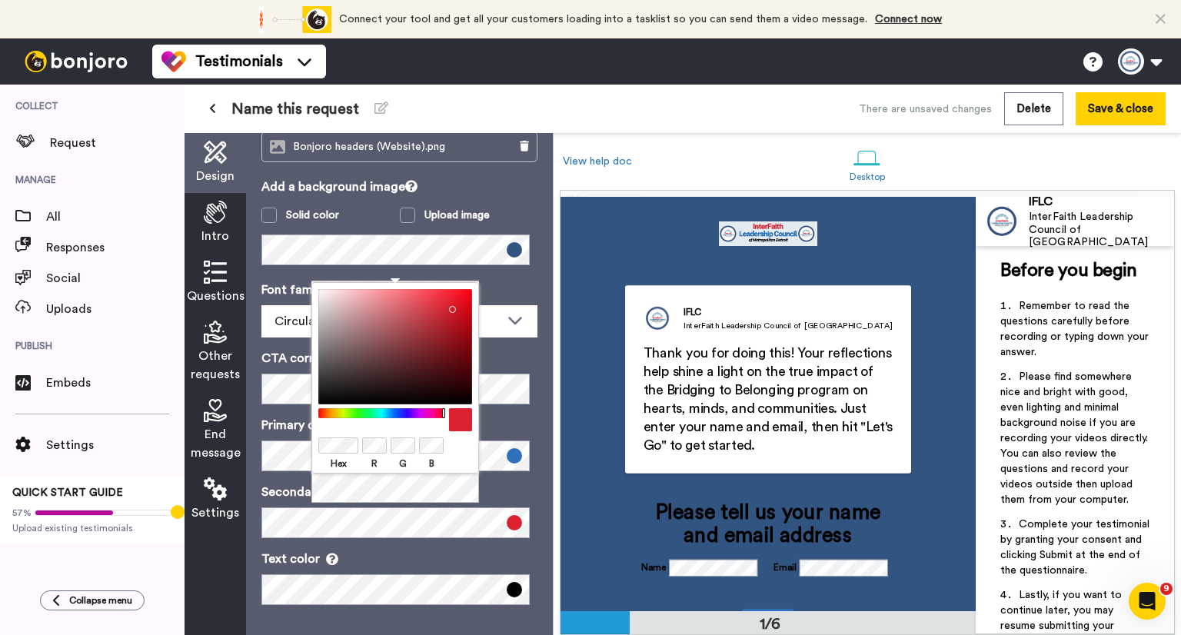
click at [375, 555] on p "Text color" at bounding box center [400, 559] width 276 height 18
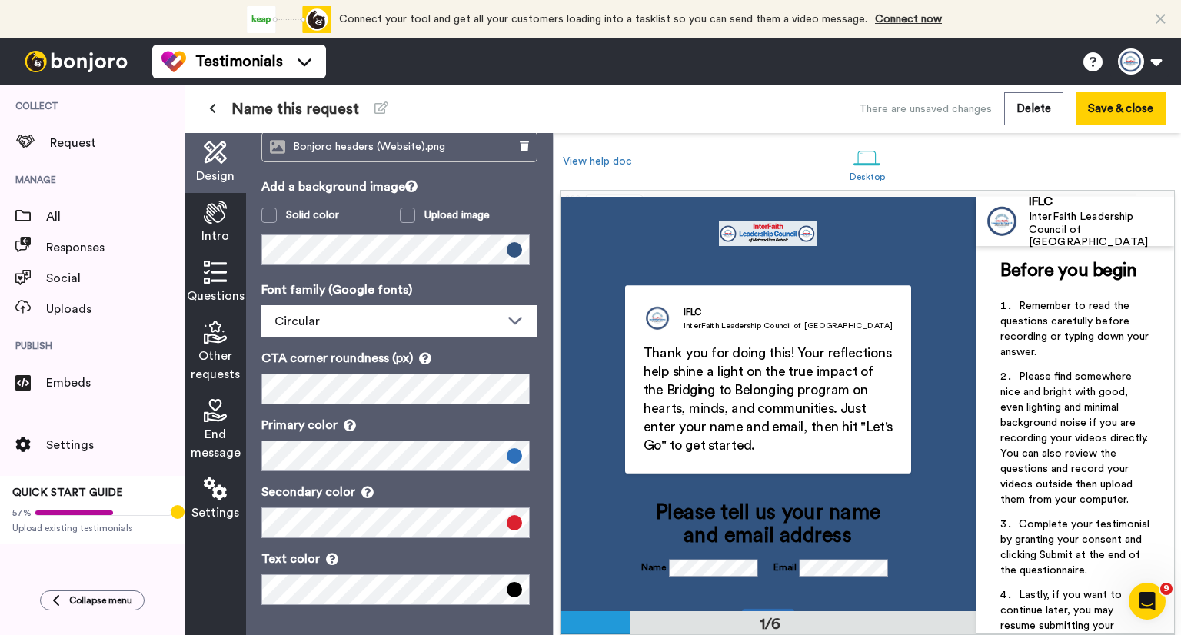
click at [215, 213] on icon at bounding box center [215, 212] width 23 height 23
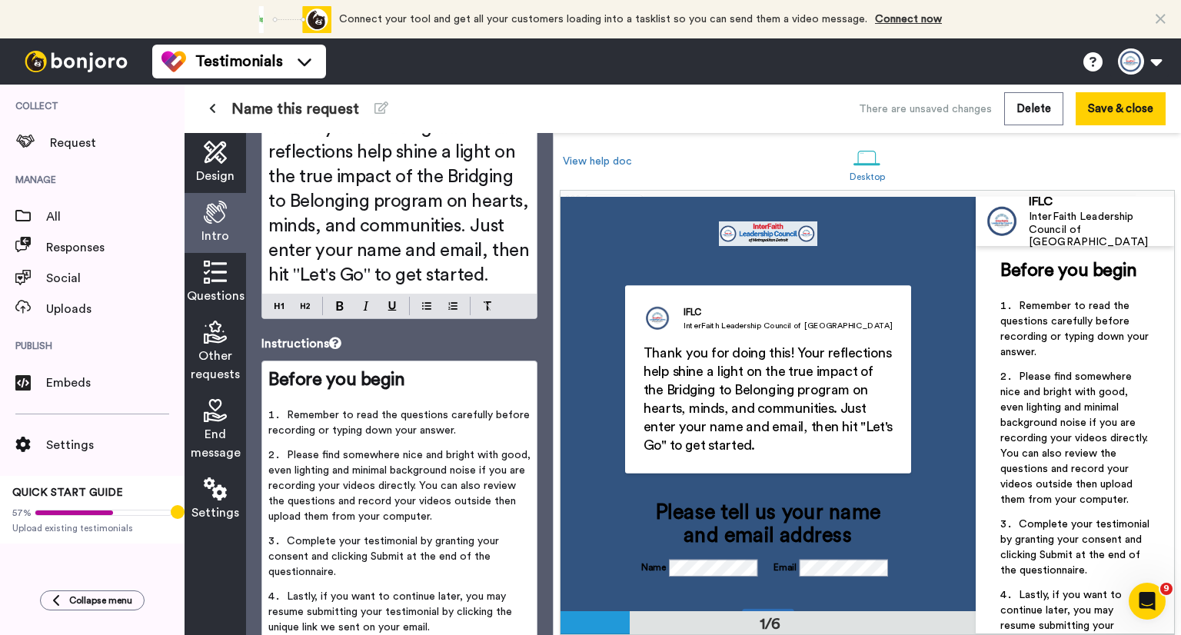
scroll to position [0, 0]
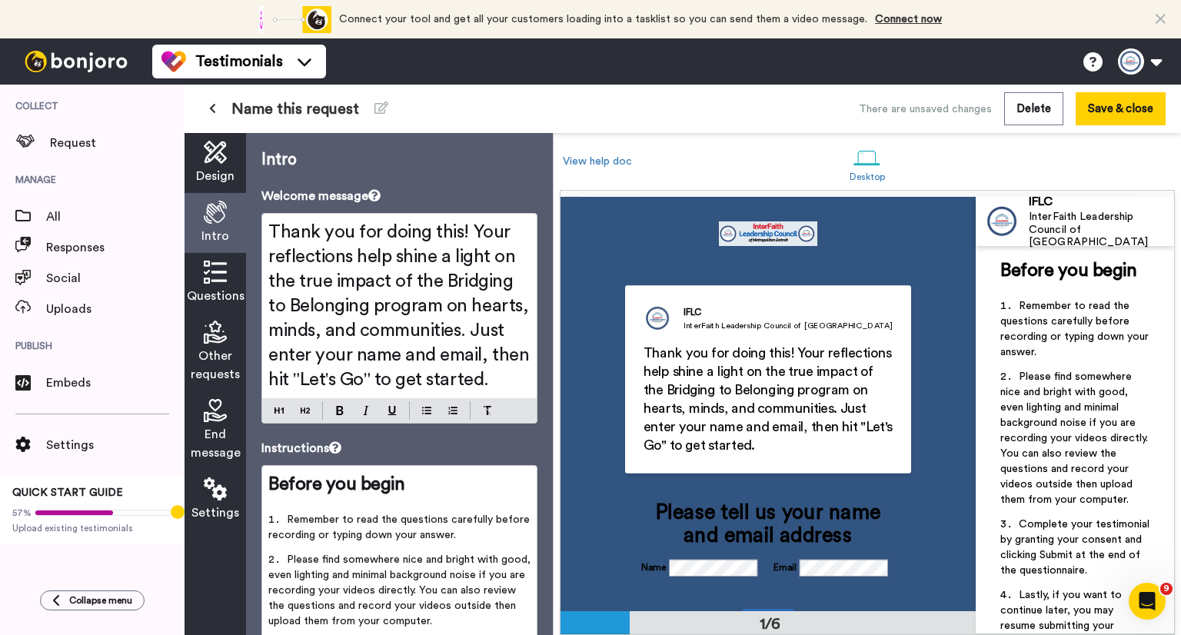
click at [218, 279] on icon at bounding box center [215, 272] width 23 height 23
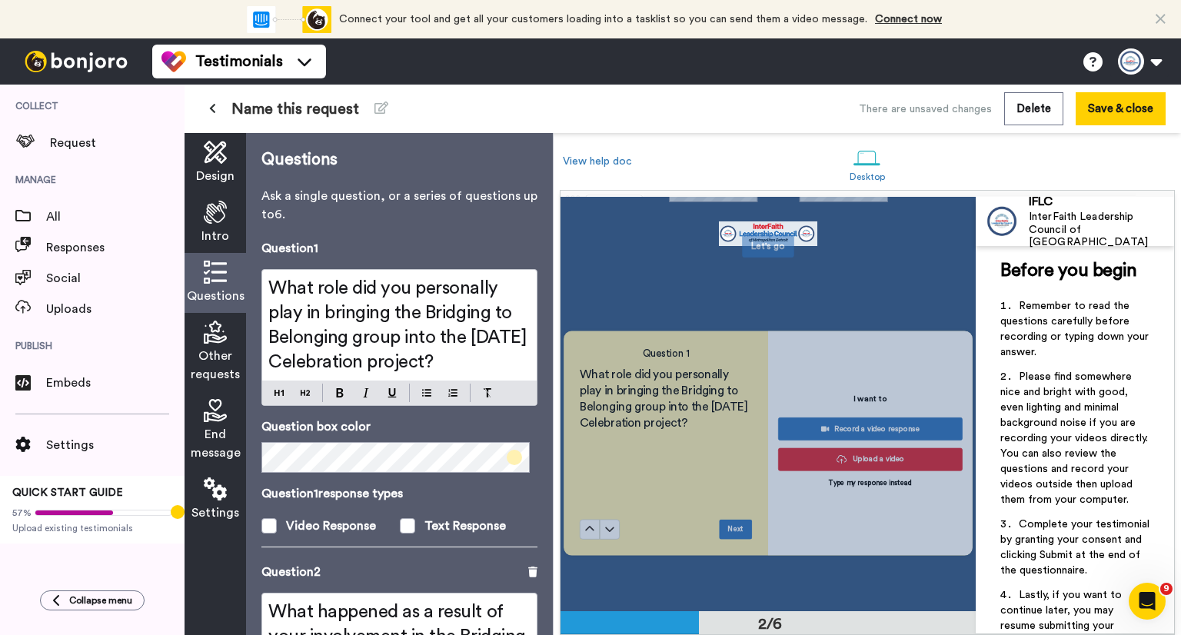
scroll to position [406, 0]
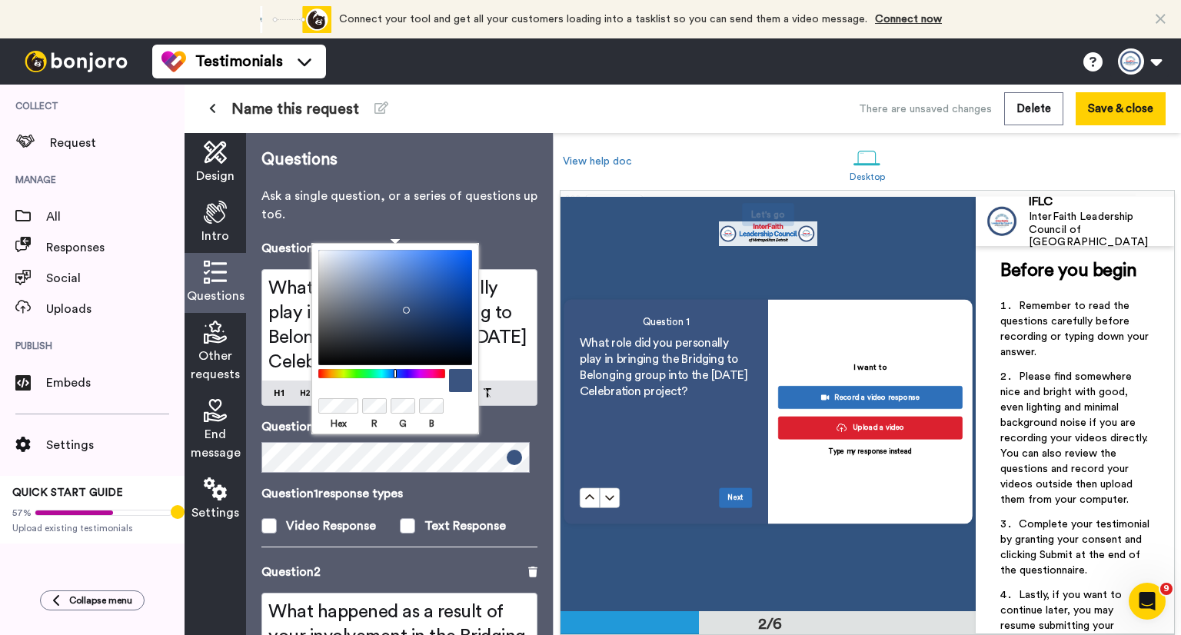
click at [460, 503] on p "Question 1 response types" at bounding box center [400, 494] width 276 height 18
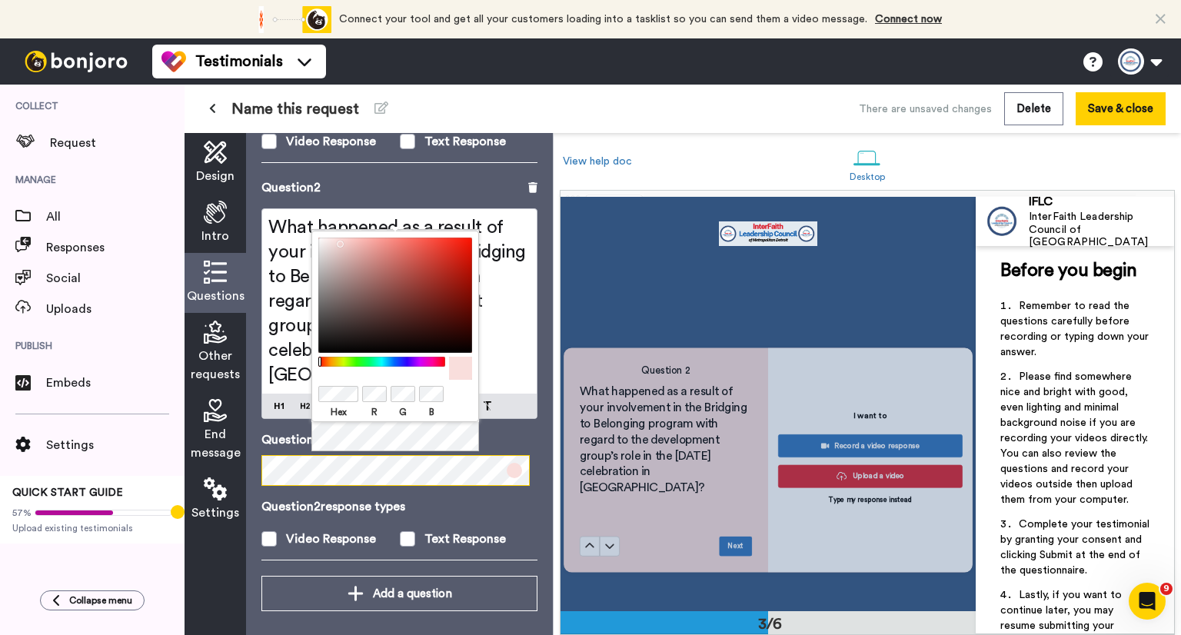
scroll to position [812, 0]
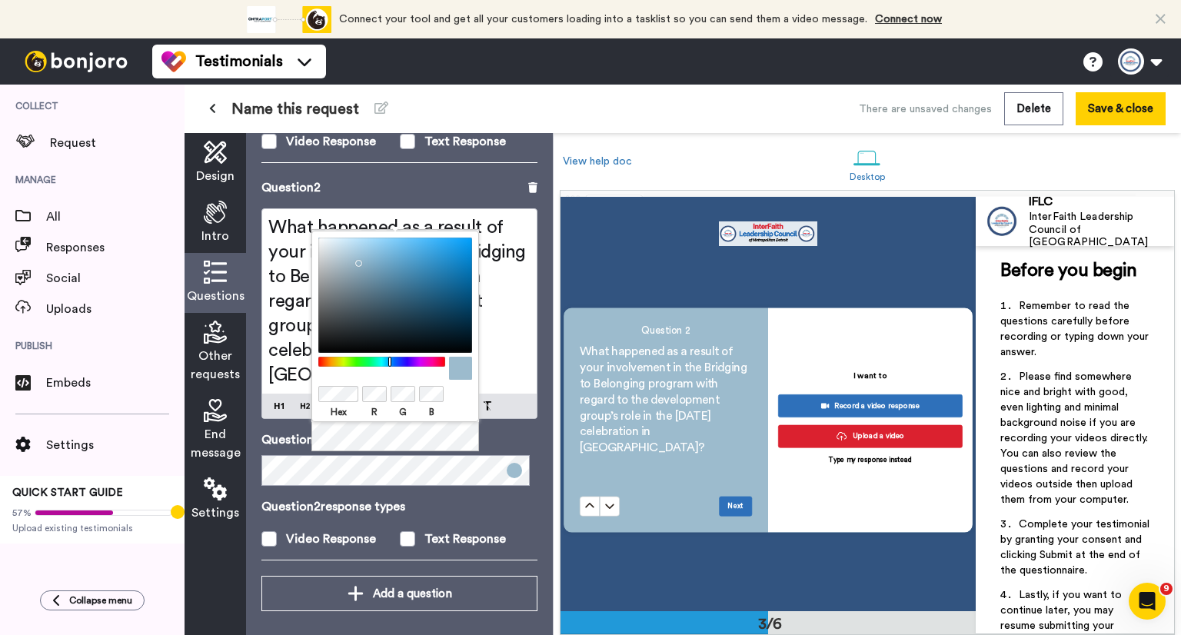
click at [432, 508] on p "Question 2 response types" at bounding box center [400, 507] width 276 height 18
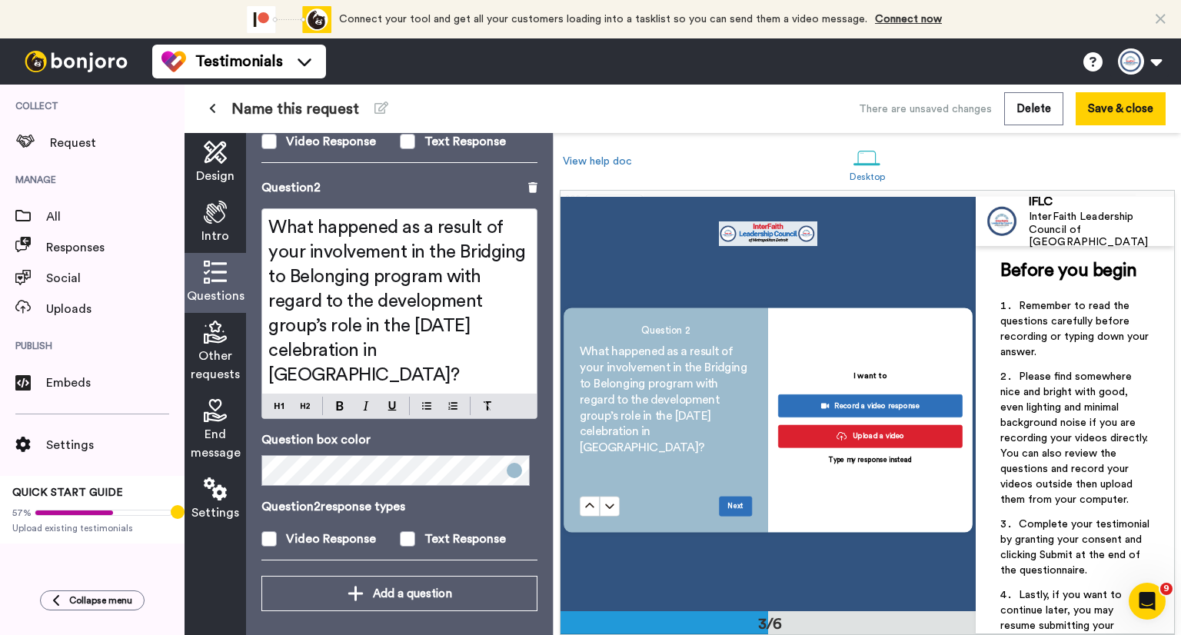
click at [213, 358] on span "Other requests" at bounding box center [215, 365] width 49 height 37
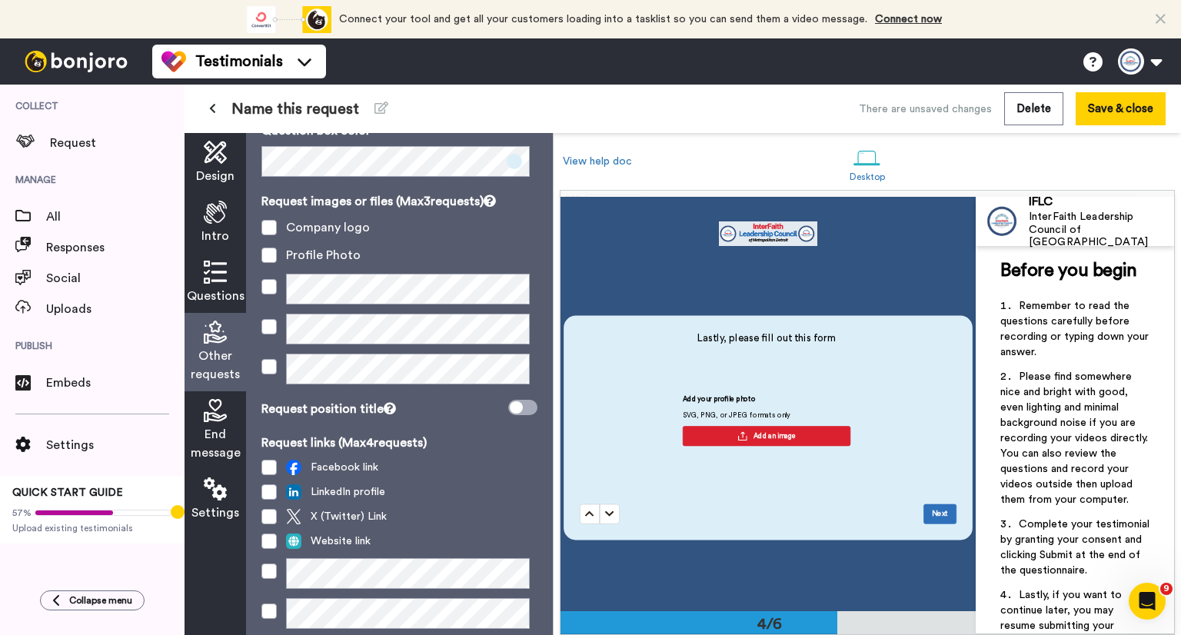
scroll to position [0, 0]
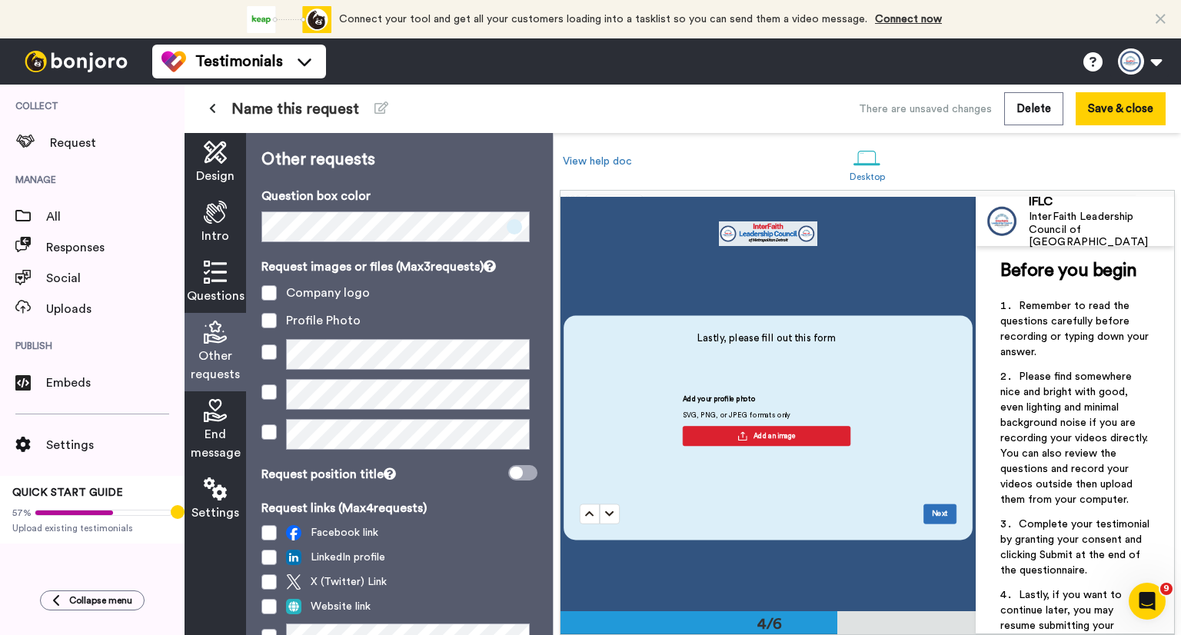
click at [198, 422] on div "End message" at bounding box center [216, 431] width 62 height 78
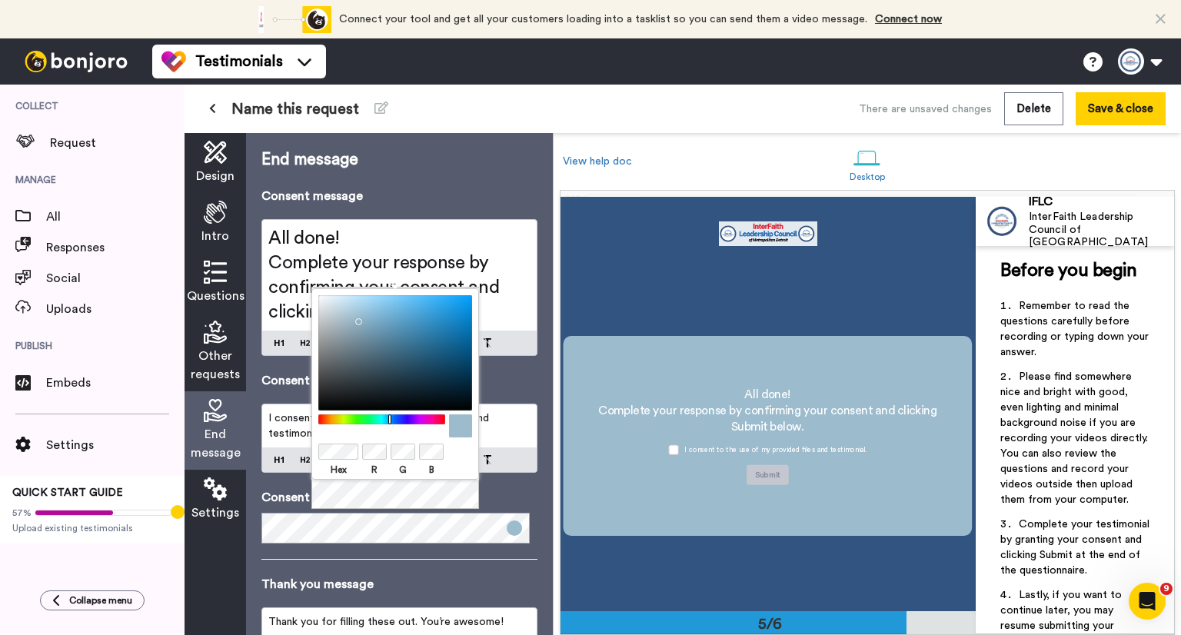
scroll to position [154, 0]
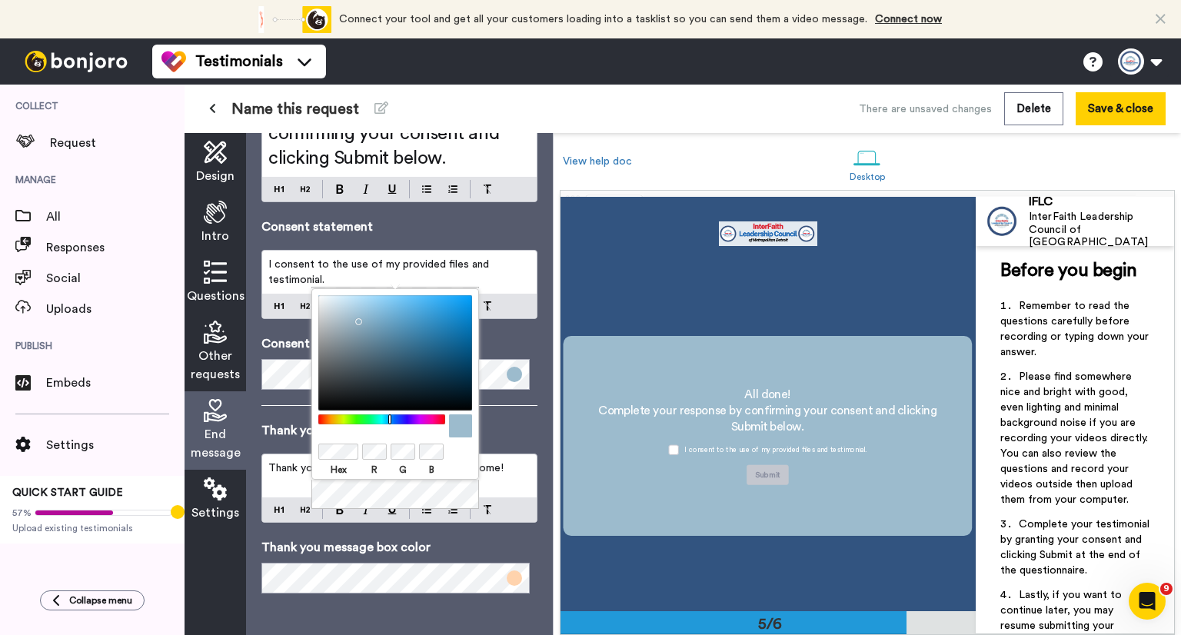
click at [363, 500] on div "Hex R G B" at bounding box center [396, 399] width 168 height 222
click at [390, 485] on div "Hex R G B" at bounding box center [396, 399] width 168 height 222
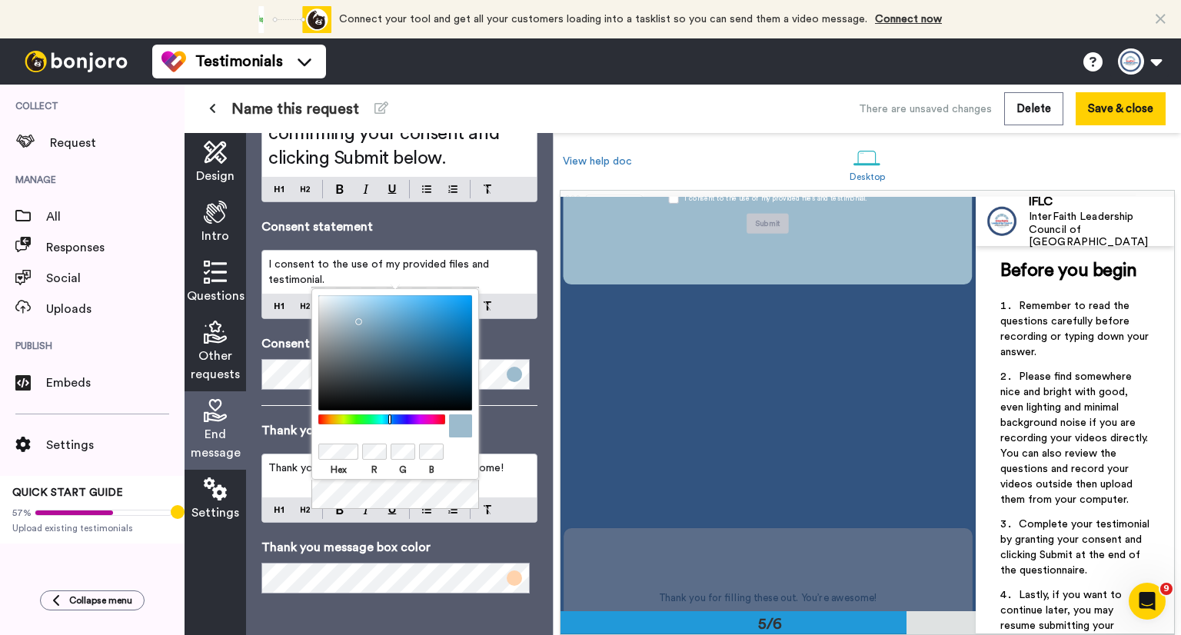
click at [487, 484] on div "Thank you for filling these out. You’re awesome!" at bounding box center [399, 476] width 275 height 43
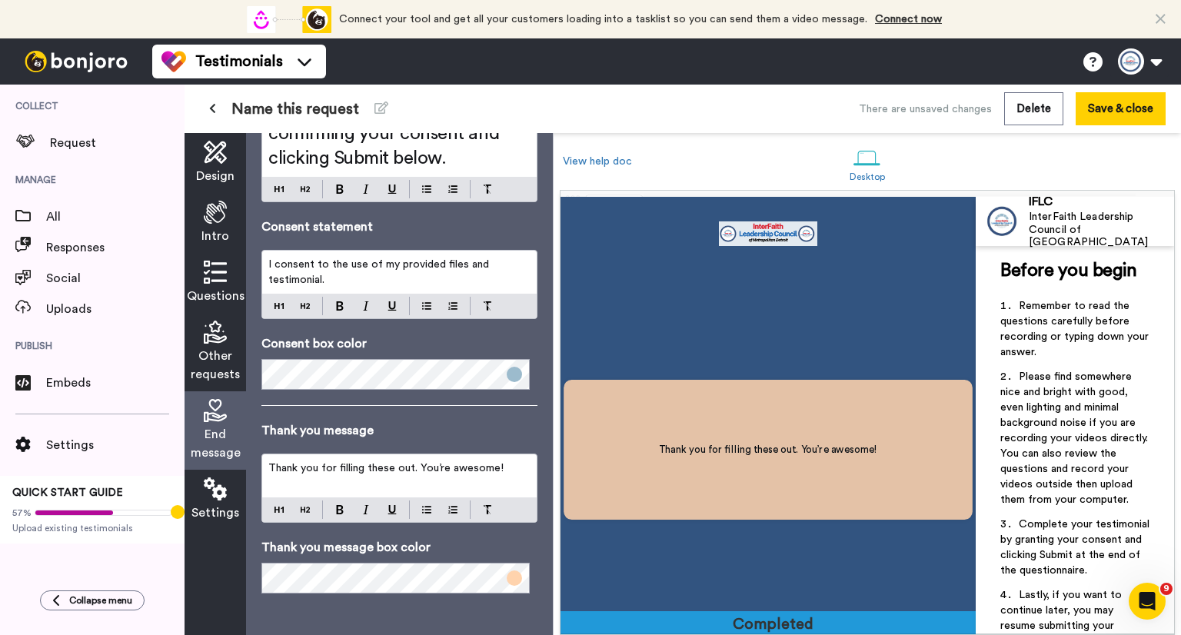
scroll to position [2031, 0]
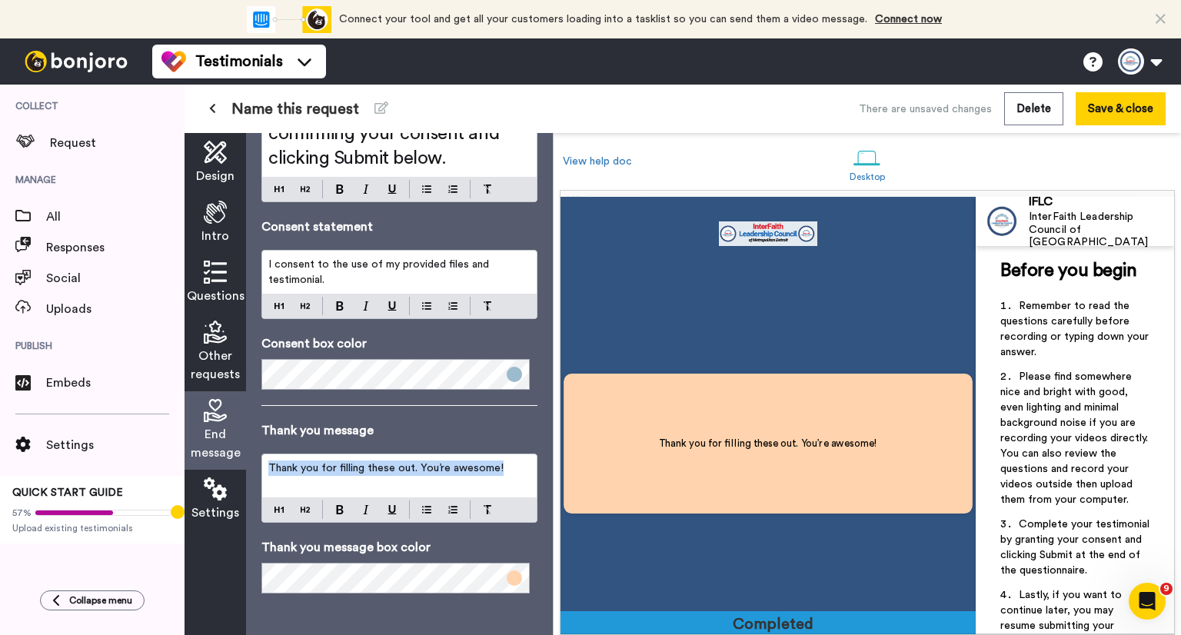
drag, startPoint x: 504, startPoint y: 473, endPoint x: 263, endPoint y: 472, distance: 240.8
click at [263, 472] on div "Thank you for filling these out. You’re awesome!" at bounding box center [399, 476] width 275 height 43
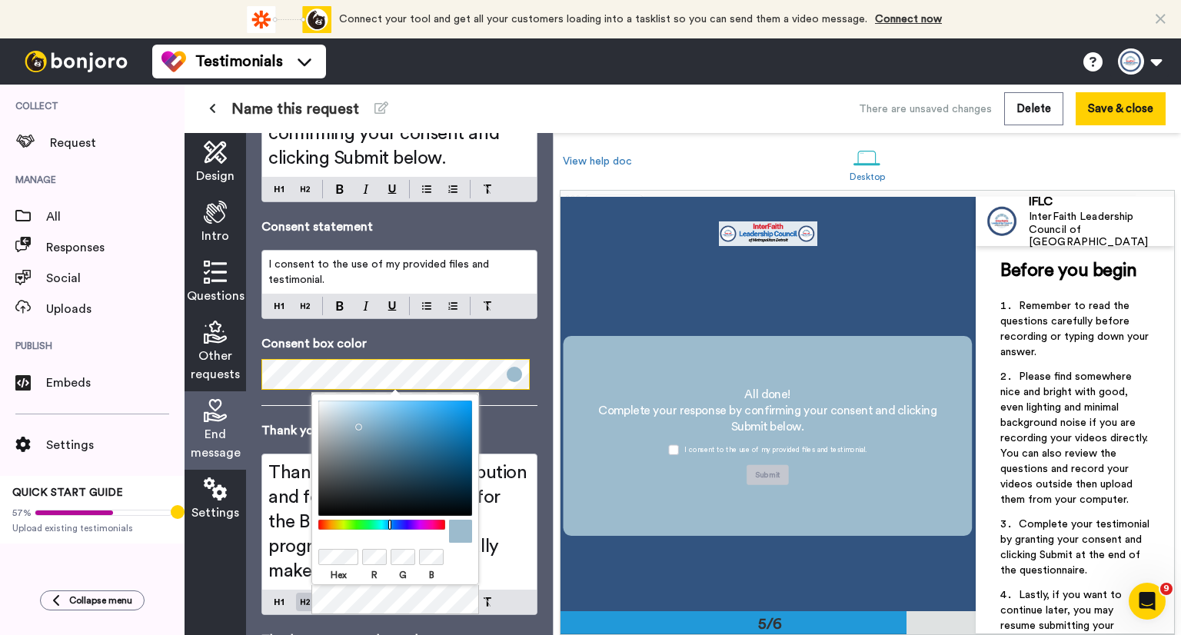
scroll to position [249, 0]
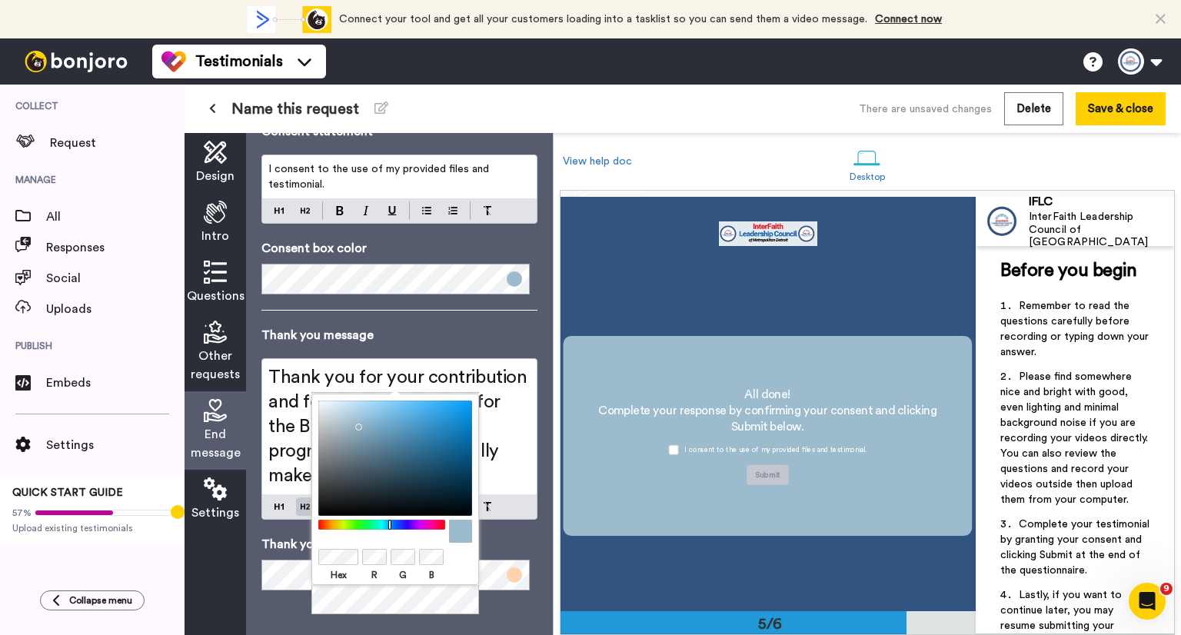
click at [507, 576] on span at bounding box center [514, 575] width 15 height 15
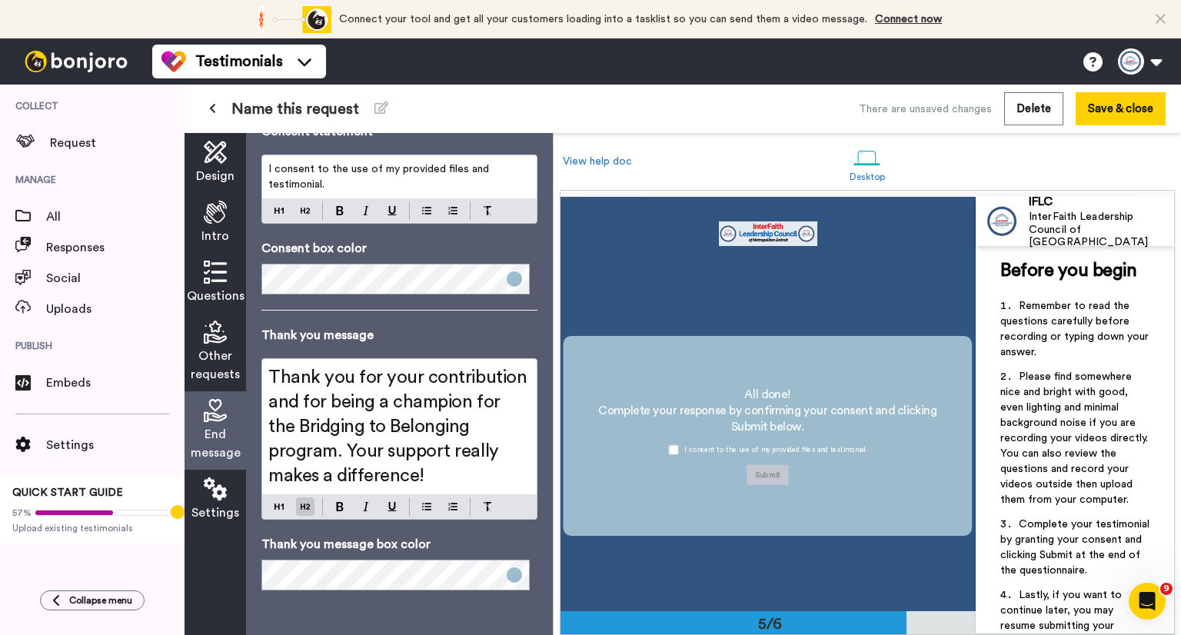
click at [509, 348] on div "Thank you message Thank you for your contribution and for being a champion for …" at bounding box center [400, 423] width 276 height 194
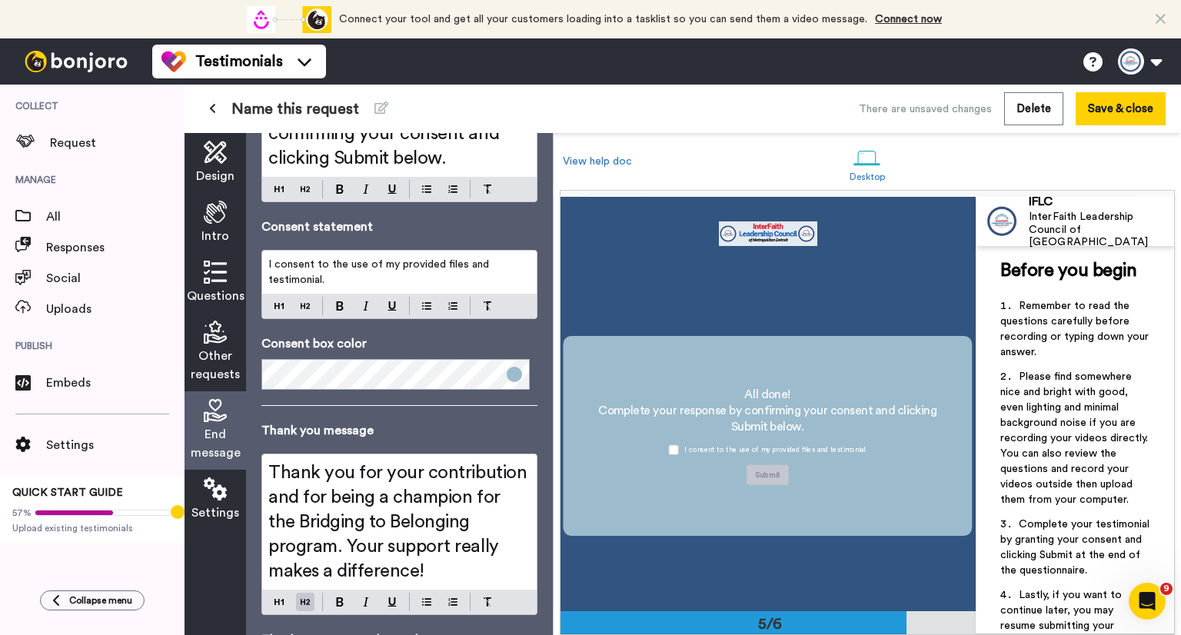
scroll to position [231, 0]
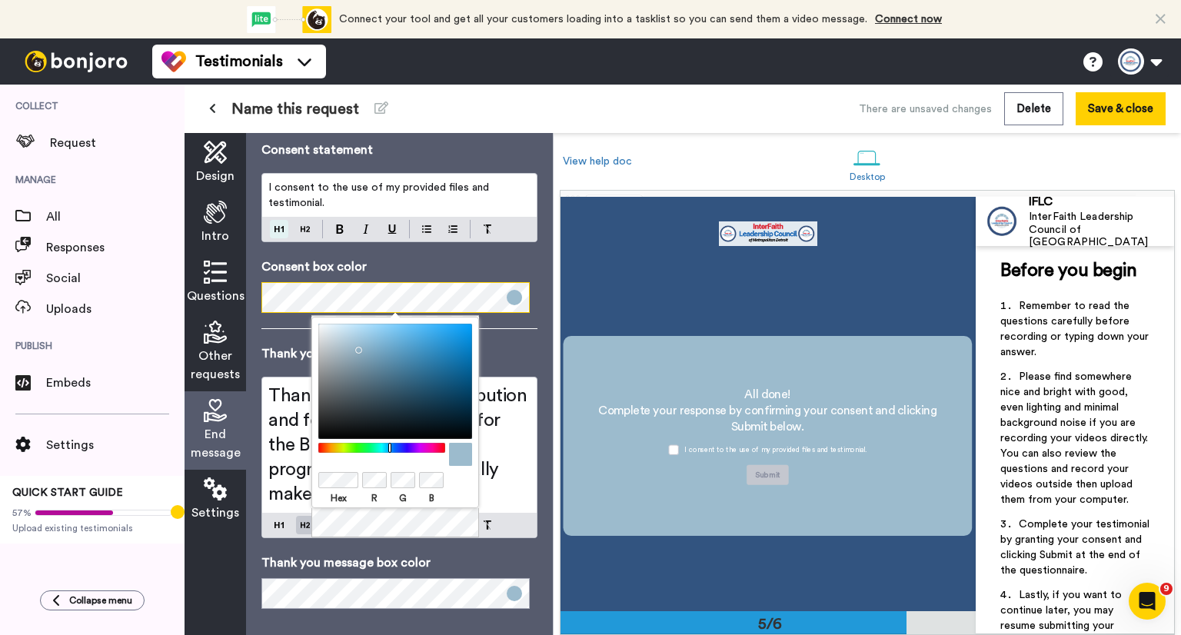
click at [277, 235] on img at bounding box center [279, 229] width 9 height 12
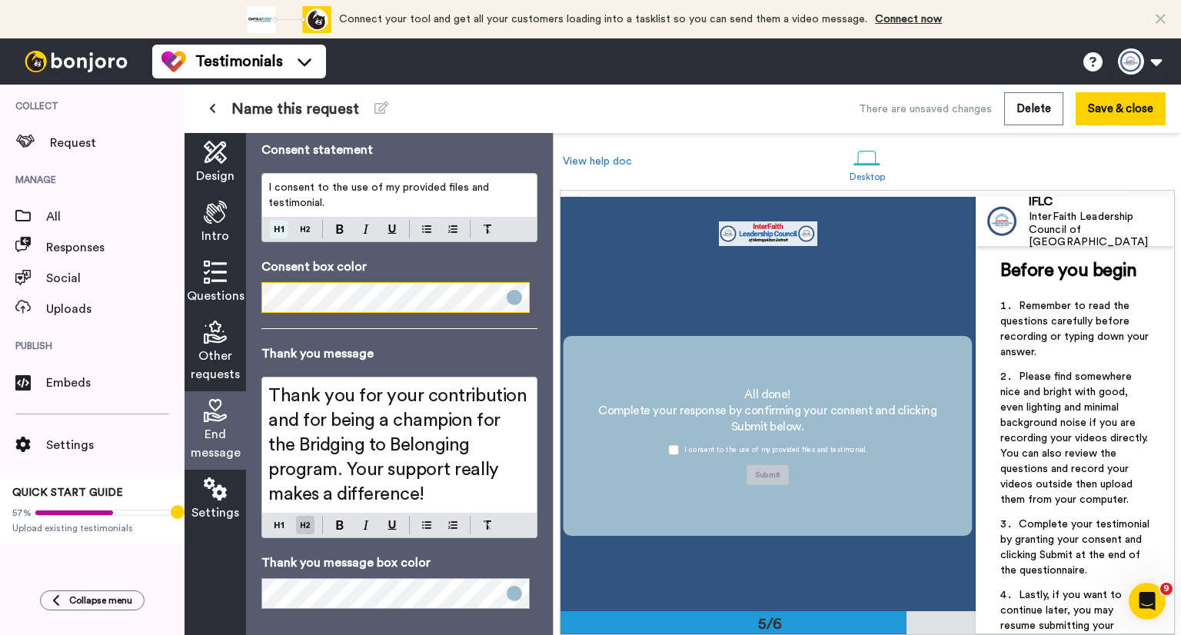
click at [277, 228] on img at bounding box center [279, 229] width 9 height 12
drag, startPoint x: 335, startPoint y: 202, endPoint x: 266, endPoint y: 187, distance: 70.2
click at [266, 187] on div "I consent to the use of my provided files and testimonial." at bounding box center [399, 195] width 275 height 43
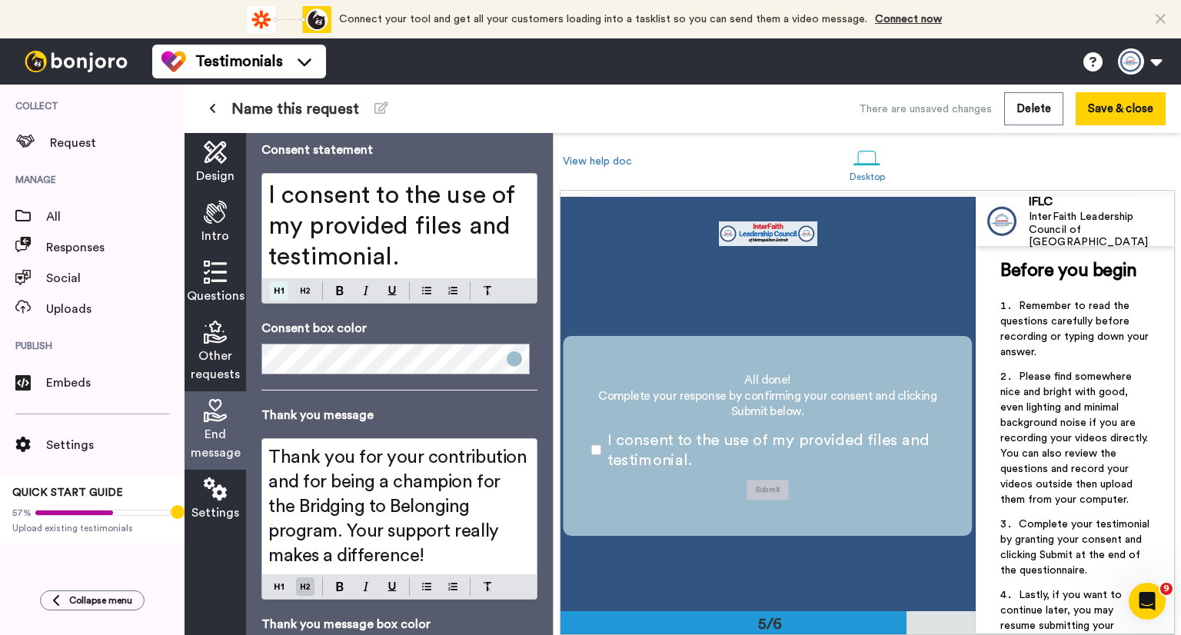
click at [285, 238] on div "I consent to the use of my provided files and testimonial." at bounding box center [400, 238] width 276 height 131
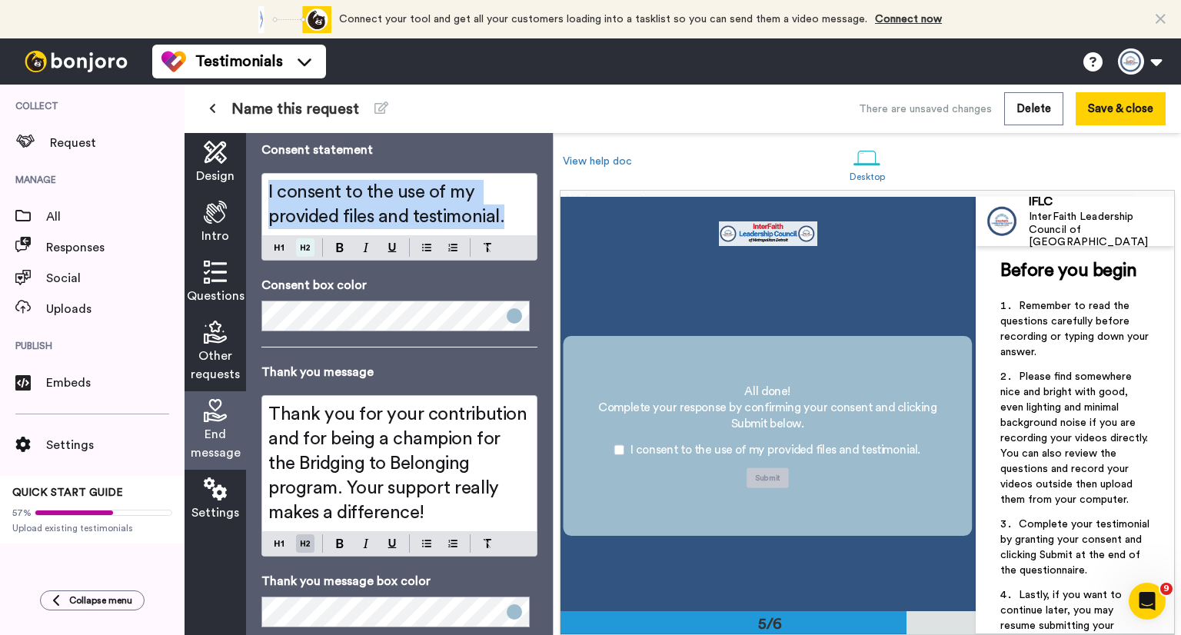
click at [302, 290] on div "End message Consent message All done! Complete your response by confirming your…" at bounding box center [400, 273] width 276 height 710
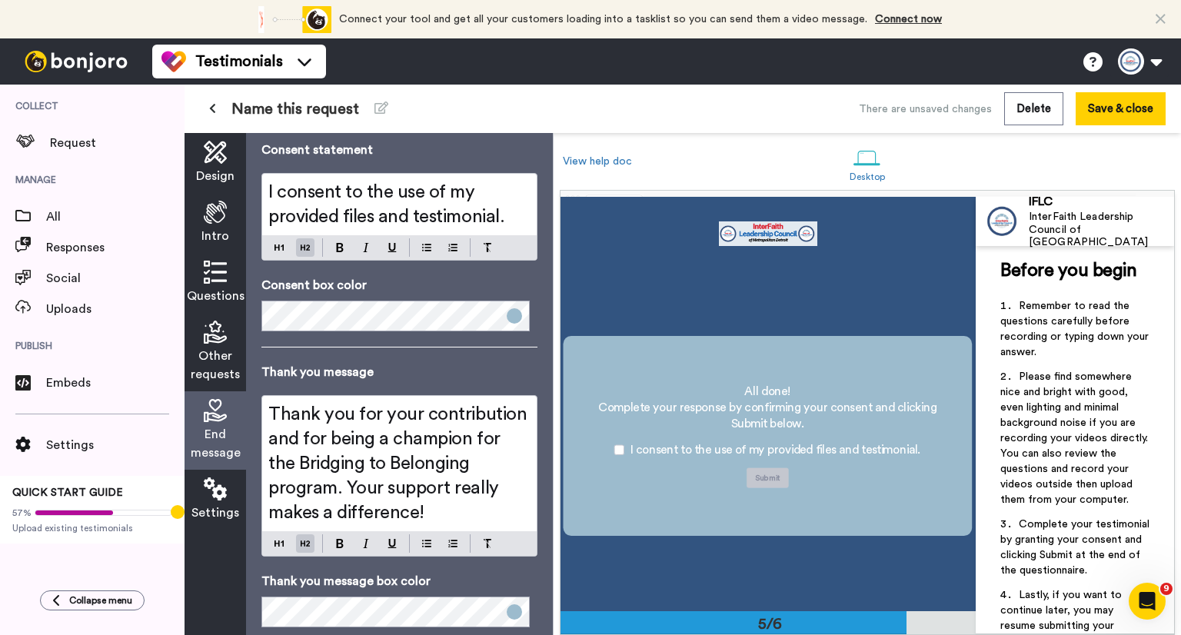
click at [458, 285] on p "Consent box color" at bounding box center [400, 285] width 276 height 18
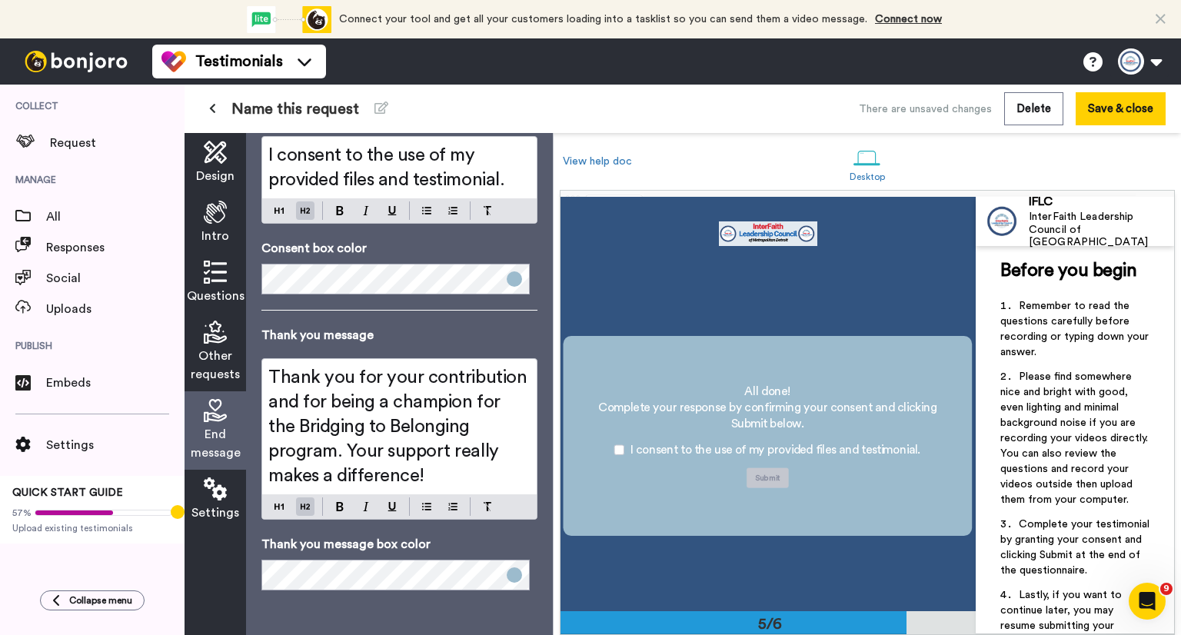
click at [222, 163] on icon at bounding box center [215, 152] width 23 height 23
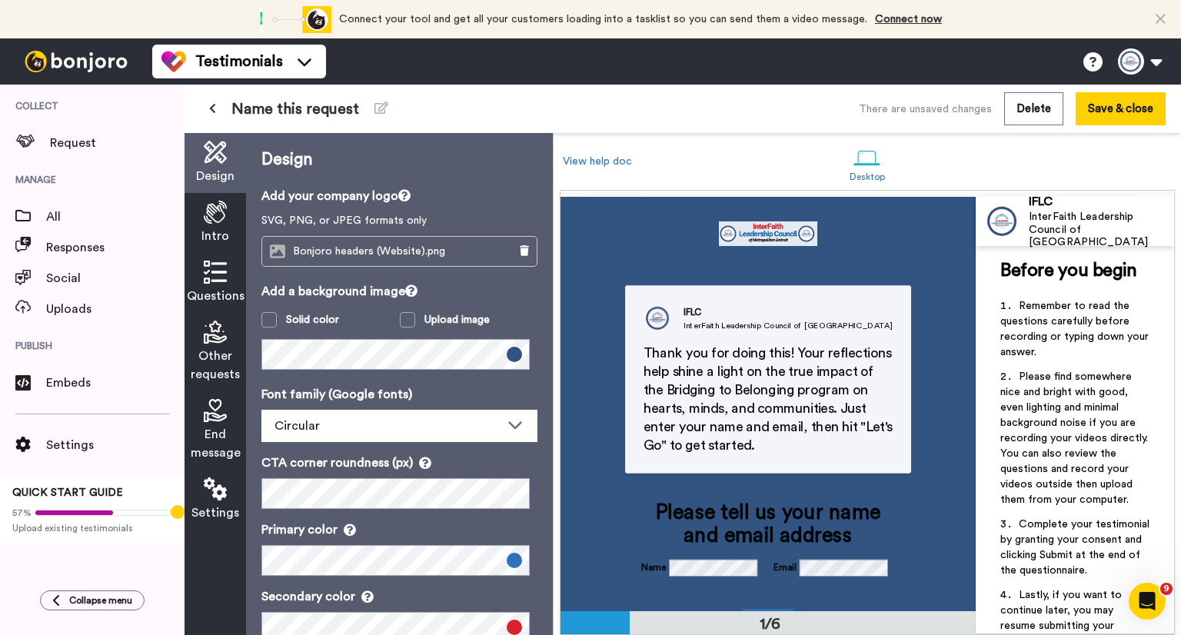
scroll to position [0, 0]
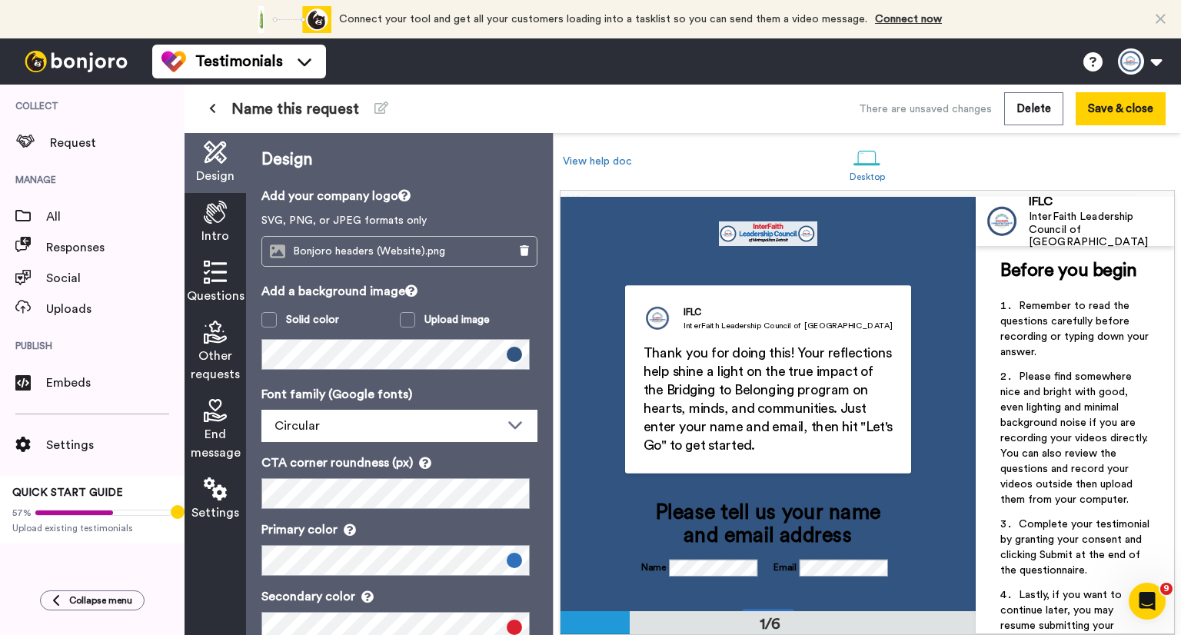
click at [208, 215] on icon at bounding box center [215, 212] width 23 height 23
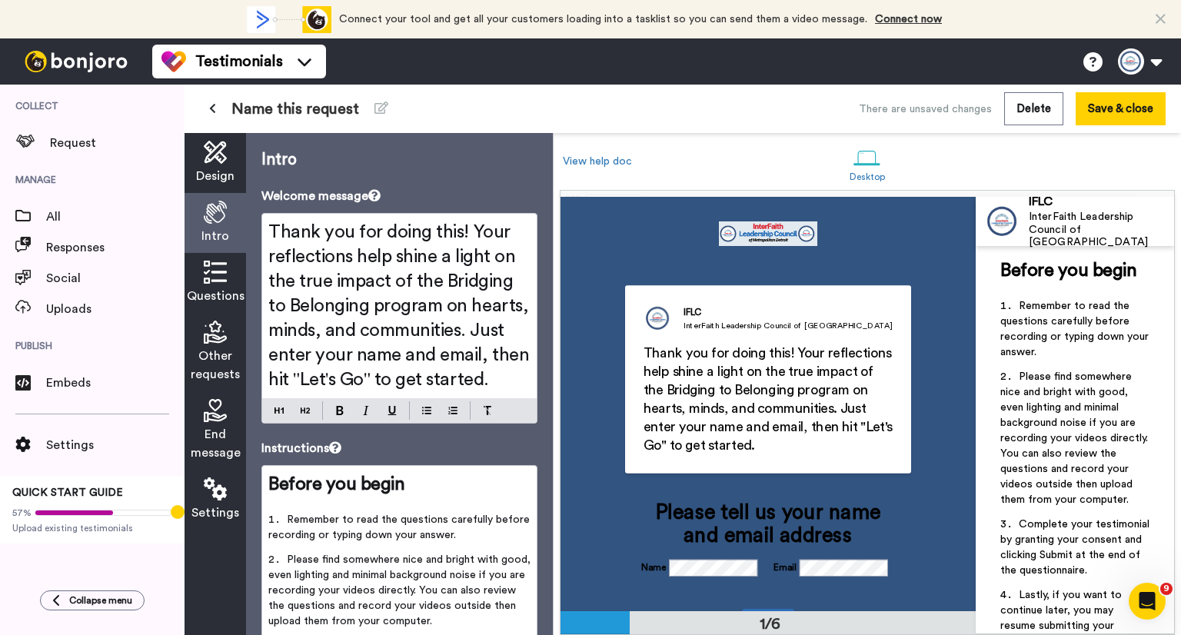
click at [211, 273] on icon at bounding box center [215, 272] width 23 height 23
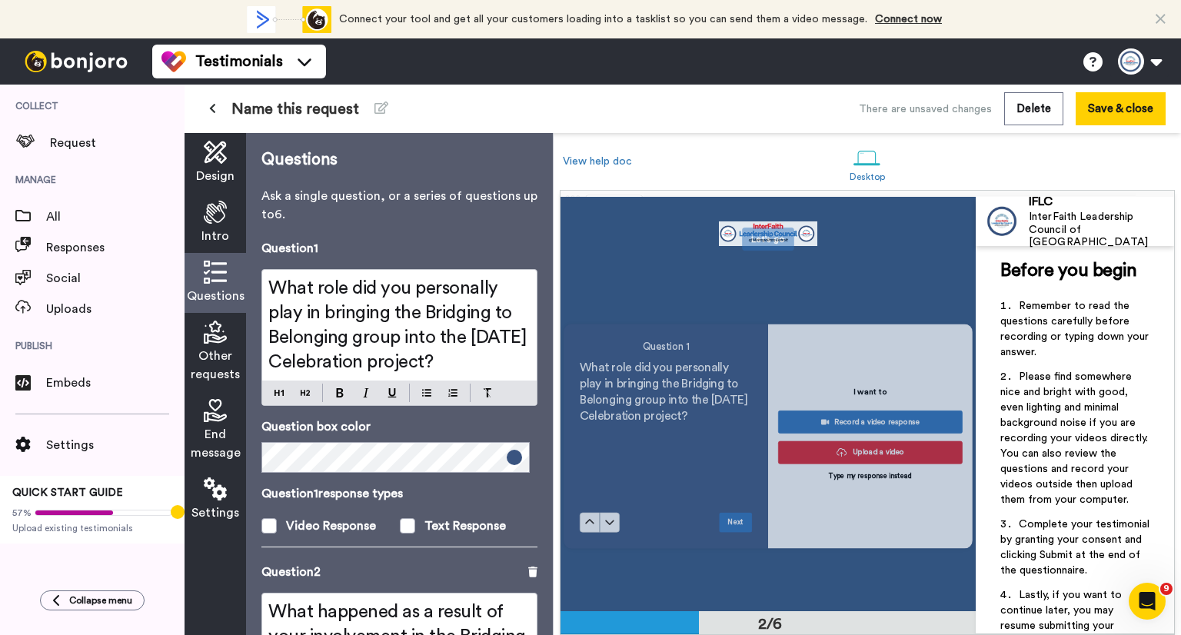
scroll to position [406, 0]
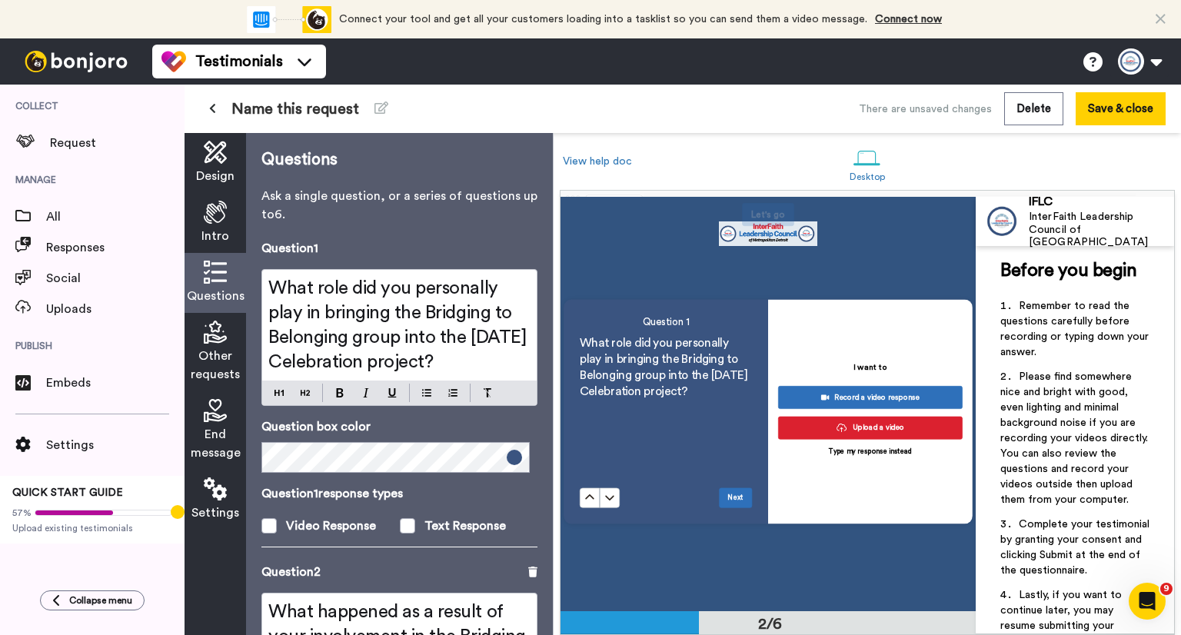
click at [211, 273] on icon at bounding box center [215, 272] width 23 height 23
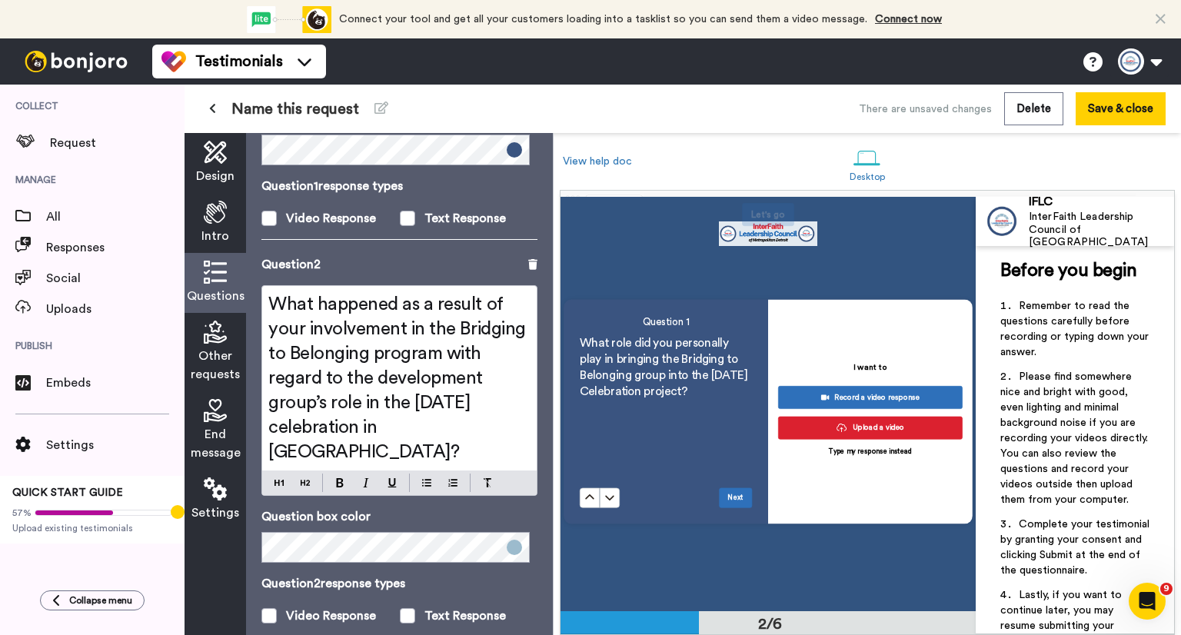
scroll to position [385, 0]
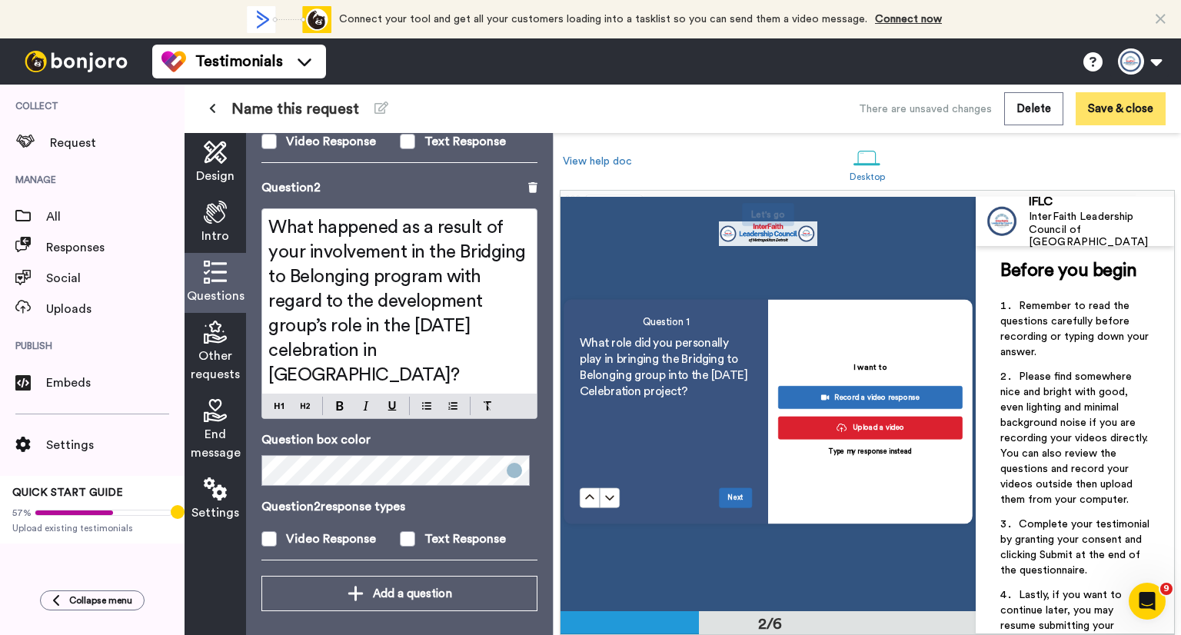
click at [1108, 112] on button "Save & close" at bounding box center [1121, 108] width 90 height 33
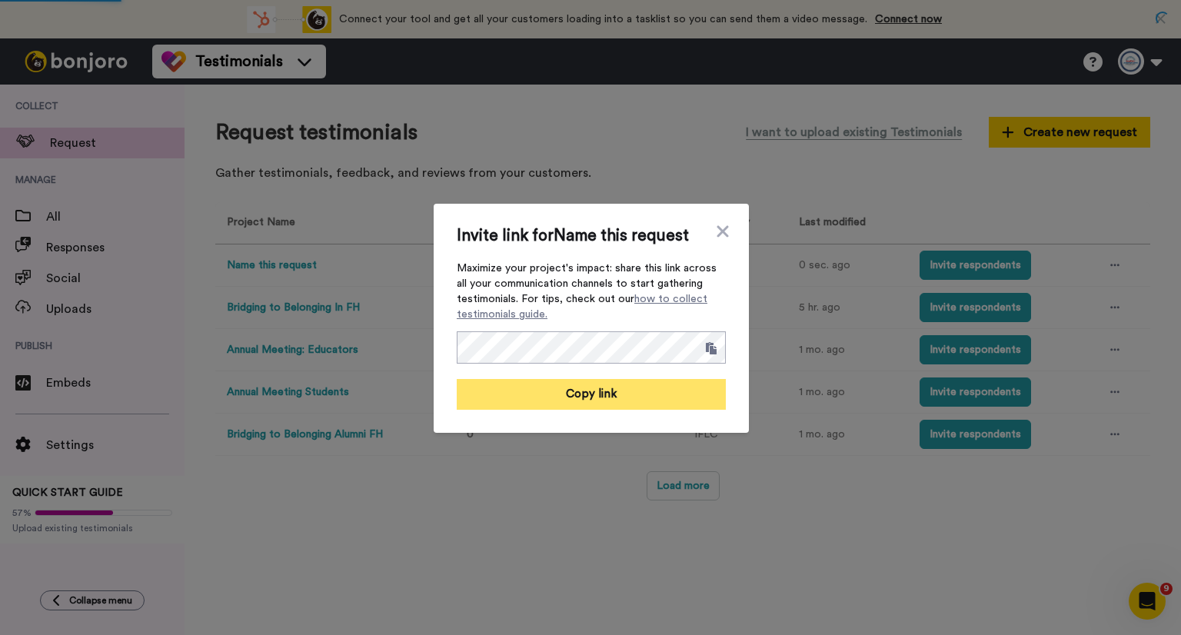
click at [571, 389] on button "Copy link" at bounding box center [591, 394] width 269 height 31
